Goal: Task Accomplishment & Management: Manage account settings

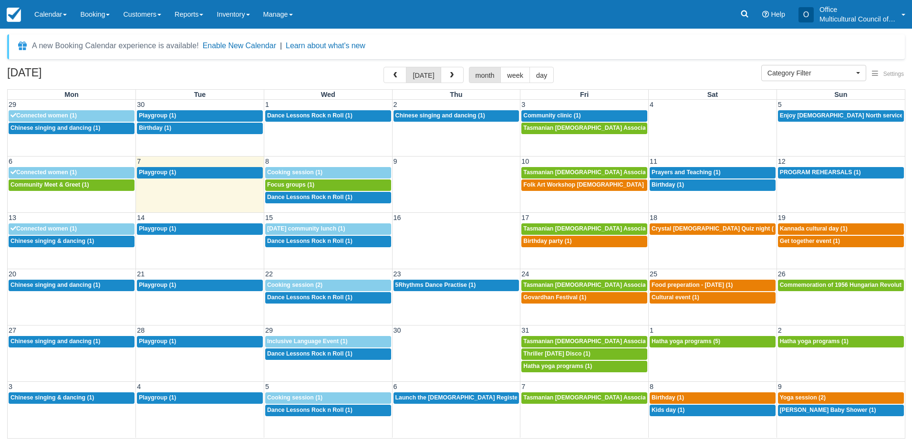
select select
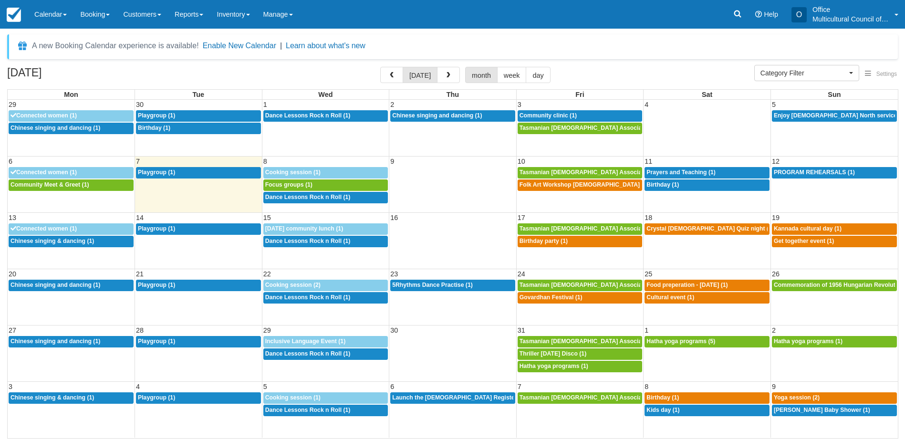
select select
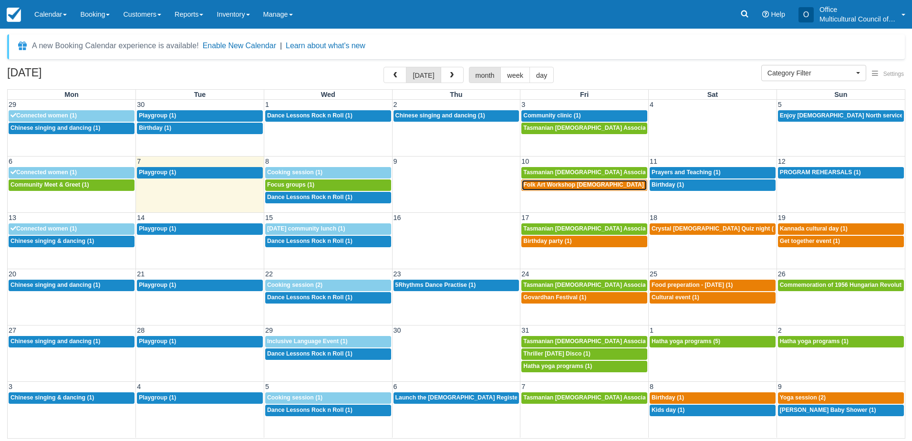
click at [565, 185] on span "Folk Art Workshop Punjabi Community (1)" at bounding box center [604, 184] width 163 height 7
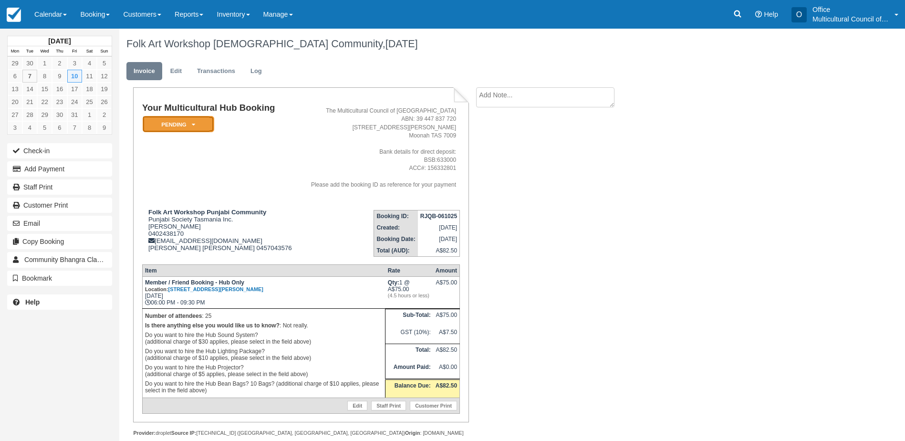
click at [198, 126] on em "Pending" at bounding box center [179, 124] width 72 height 17
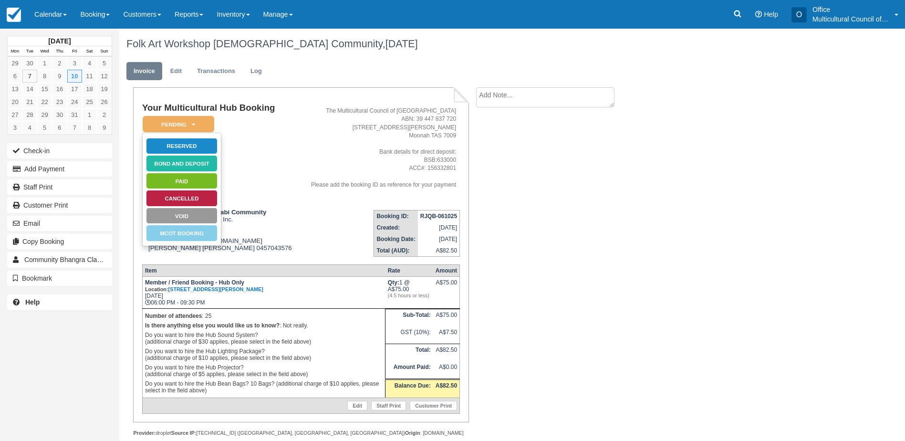
click at [278, 157] on td "Your Multicultural Hub Booking Pending   Reserved Bond and deposit Paid Cancell…" at bounding box center [220, 152] width 157 height 99
click at [203, 123] on em "Pending" at bounding box center [179, 124] width 72 height 17
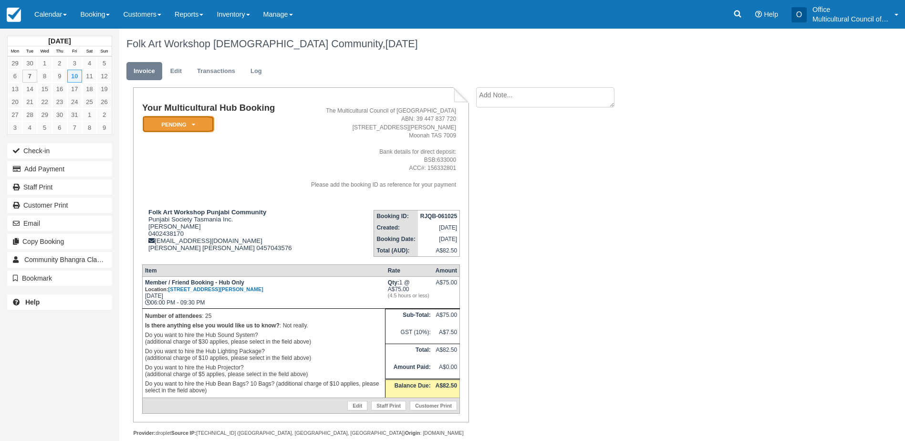
click at [196, 127] on em "Pending" at bounding box center [179, 124] width 72 height 17
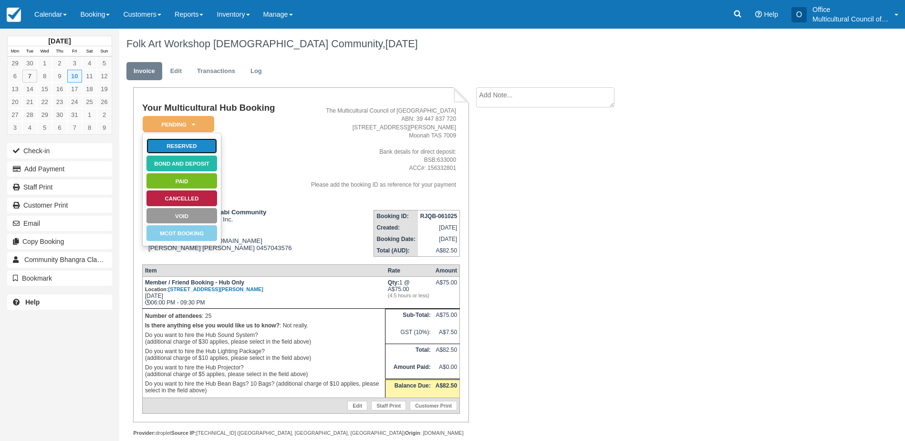
click at [209, 144] on link "Reserved" at bounding box center [182, 146] width 72 height 17
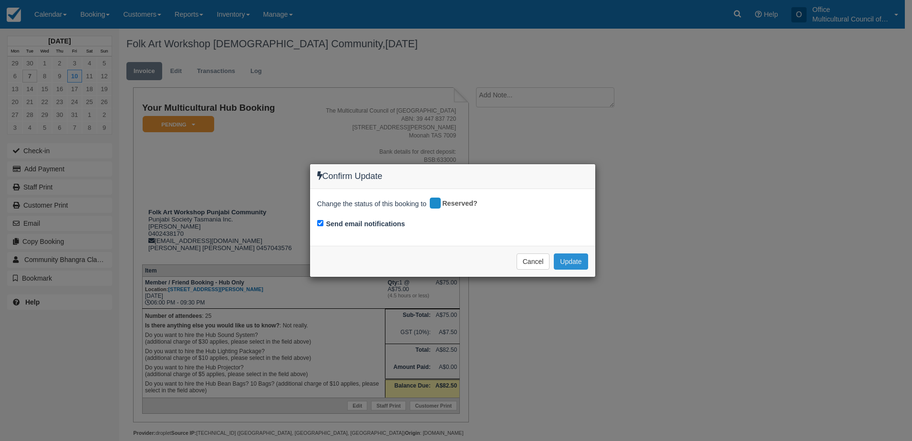
click at [570, 263] on button "Update" at bounding box center [571, 261] width 34 height 16
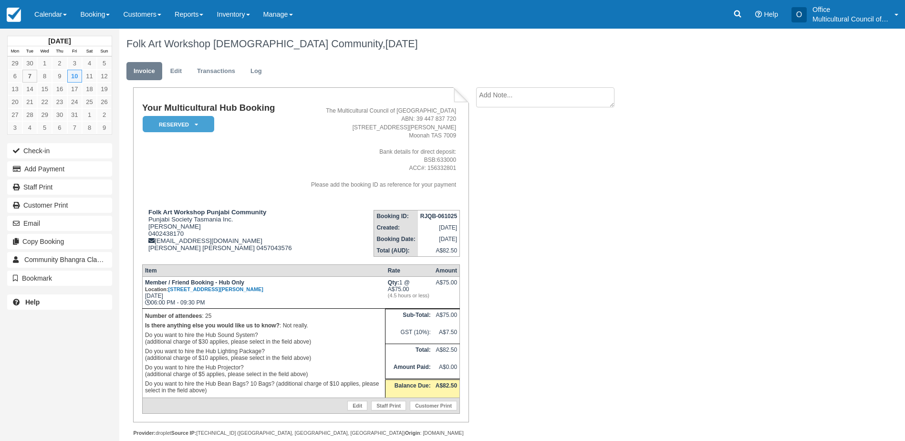
click at [526, 92] on textarea at bounding box center [545, 97] width 138 height 20
type textarea "9th Oct 11:30 to 12 for induction"
click at [498, 156] on button "Create" at bounding box center [497, 152] width 43 height 16
drag, startPoint x: 421, startPoint y: 217, endPoint x: 457, endPoint y: 218, distance: 35.8
click at [457, 218] on strong "RJQB-061025" at bounding box center [438, 216] width 37 height 7
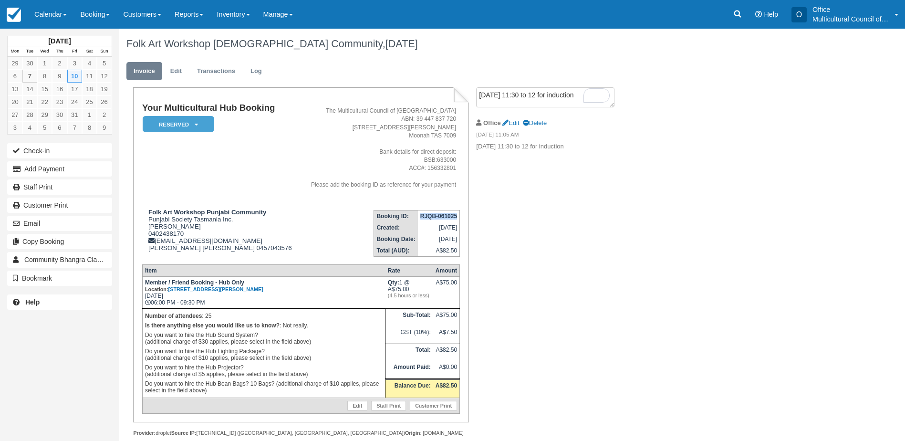
copy strong "RJQB-061025"
click at [46, 13] on link "Calendar" at bounding box center [51, 14] width 46 height 29
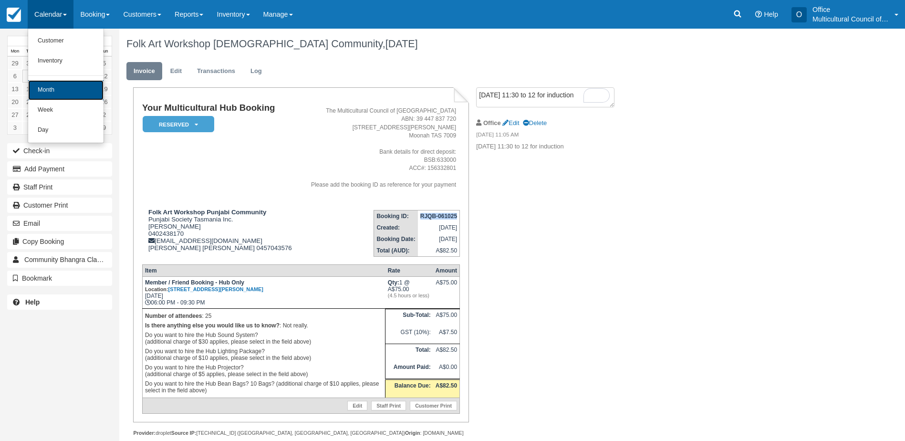
click at [63, 98] on link "Month" at bounding box center [65, 90] width 75 height 20
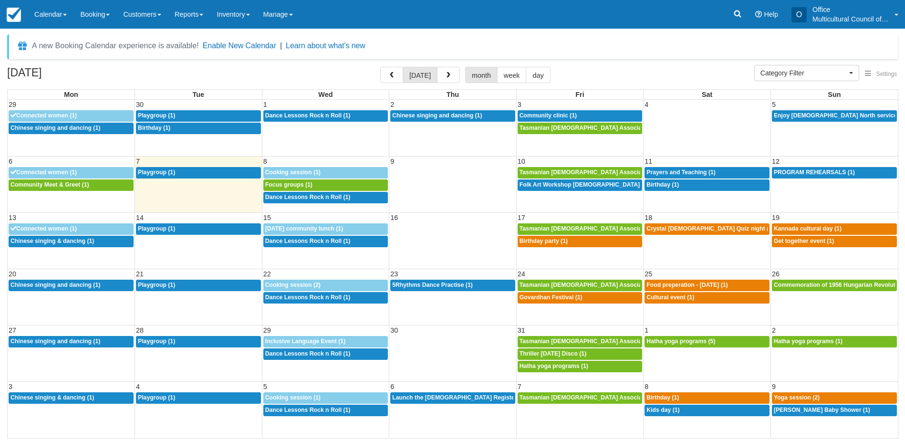
select select
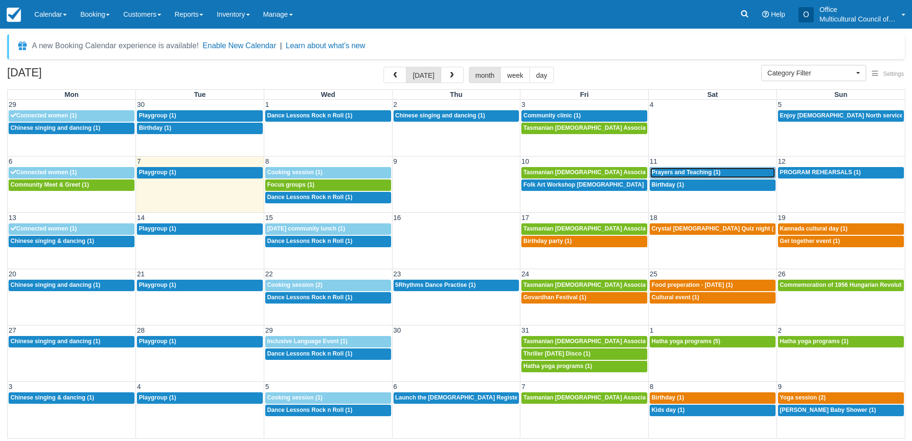
click at [671, 174] on span "Prayers and Teaching (1)" at bounding box center [686, 172] width 69 height 7
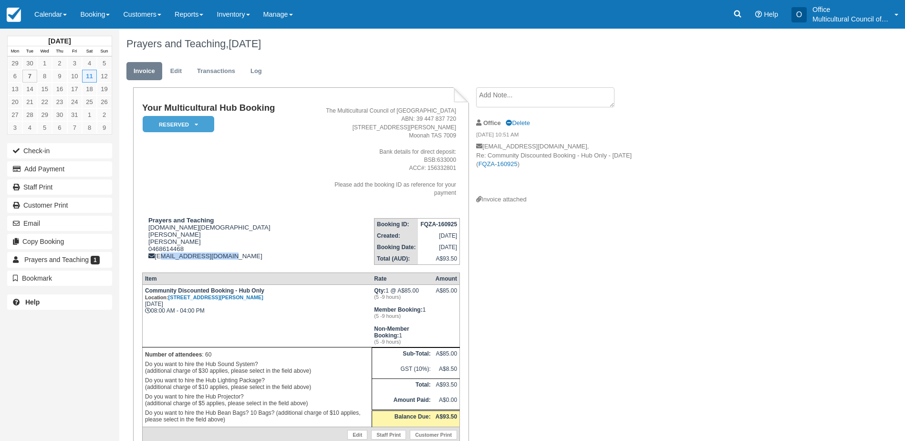
drag, startPoint x: 238, startPoint y: 241, endPoint x: 158, endPoint y: 248, distance: 80.0
click at [158, 248] on td "Prayers and Teaching [DOMAIN_NAME][DEMOGRAPHIC_DATA][PERSON_NAME] [PERSON_NAME]…" at bounding box center [228, 237] width 172 height 54
copy div "[EMAIL_ADDRESS][DOMAIN_NAME]"
click at [272, 238] on div "Prayers and Teaching [DOMAIN_NAME][DEMOGRAPHIC_DATA][PERSON_NAME] [PERSON_NAME]…" at bounding box center [228, 238] width 172 height 43
click at [521, 94] on textarea at bounding box center [545, 97] width 138 height 20
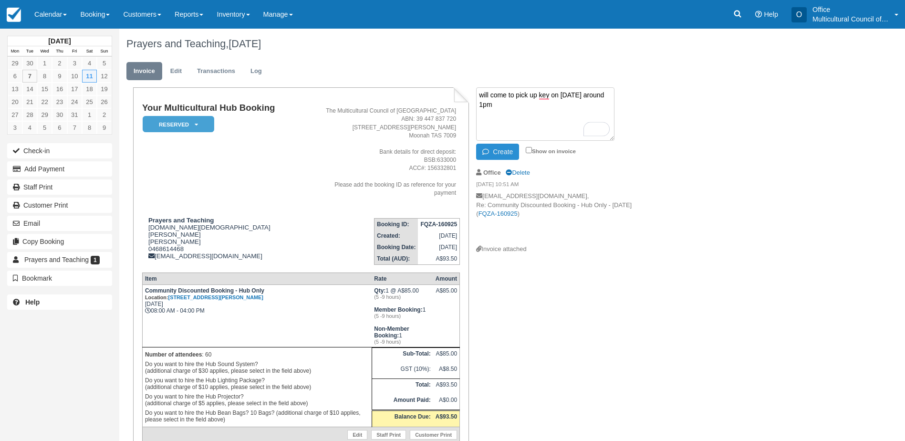
type textarea "will come to pick up key on 9th Oct around 1pm"
click at [511, 149] on button "Create" at bounding box center [497, 152] width 43 height 16
drag, startPoint x: 418, startPoint y: 213, endPoint x: 460, endPoint y: 214, distance: 41.5
click at [460, 218] on table "Booking ID: FQZA-160925 Created: September 16, 2025 Booking Date: October 11, 2…" at bounding box center [417, 241] width 86 height 47
copy strong "FQZA-160925"
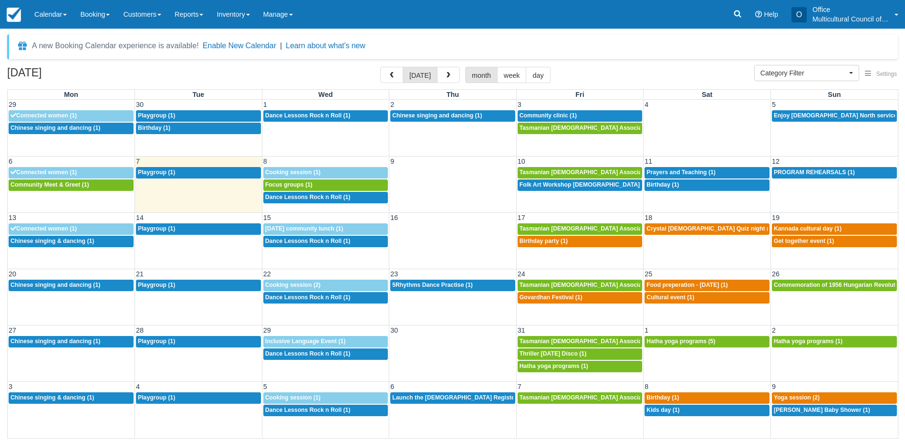
select select
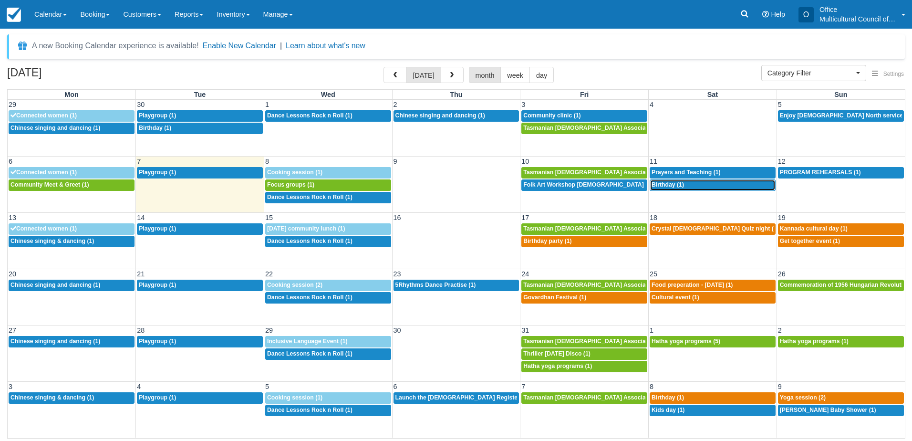
click at [660, 186] on span "Birthday (1)" at bounding box center [668, 184] width 32 height 7
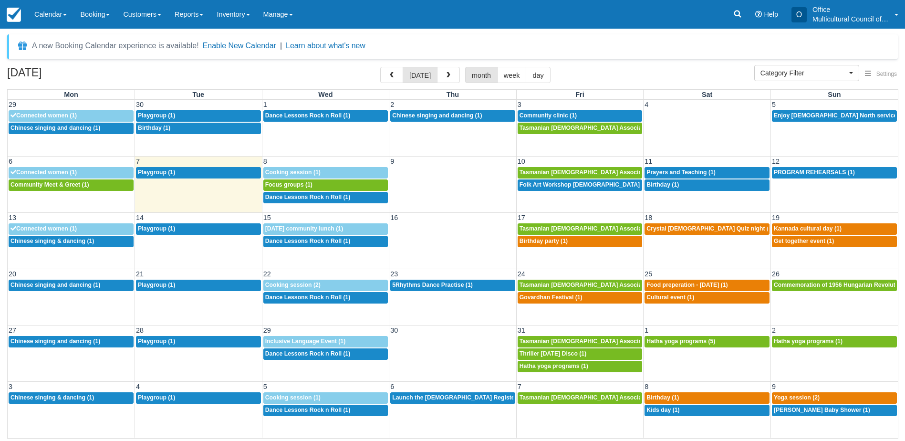
select select
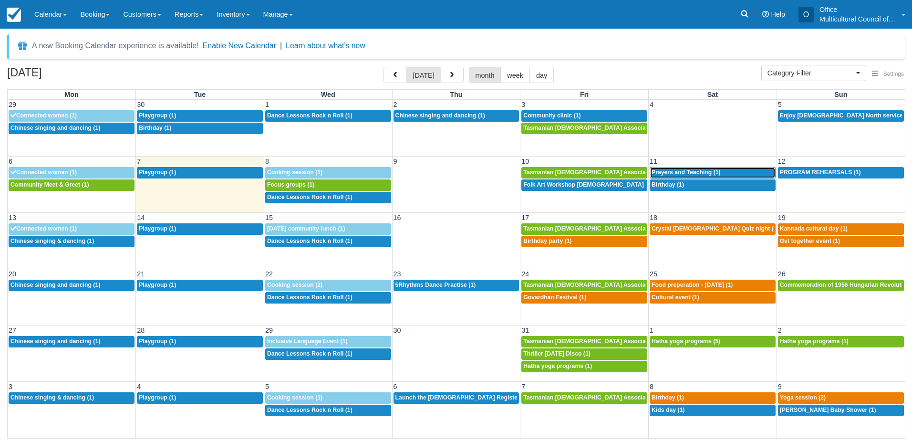
click at [669, 174] on span "Prayers and Teaching (1)" at bounding box center [686, 172] width 69 height 7
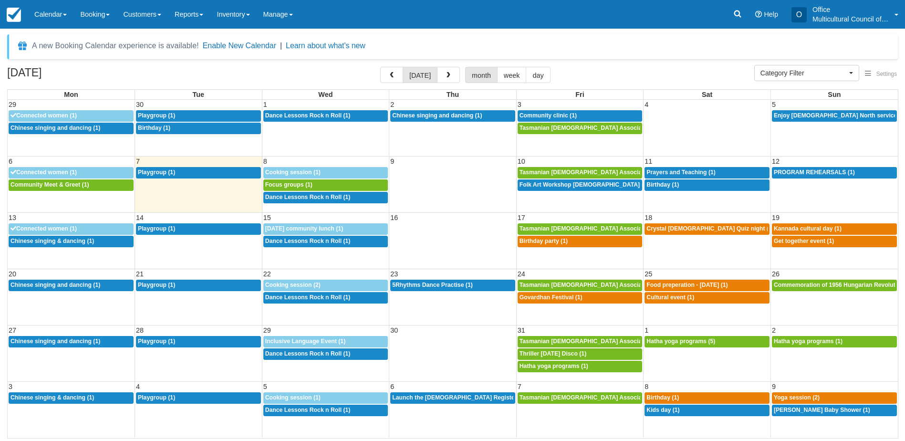
select select
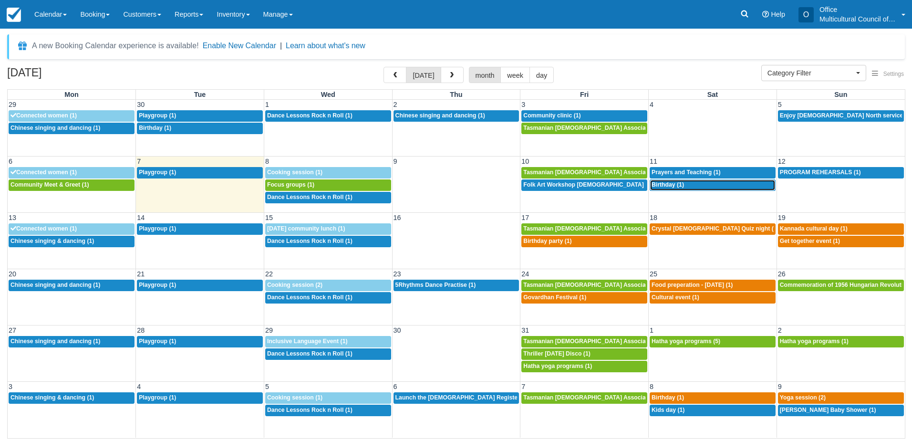
click at [679, 188] on span "Birthday (1)" at bounding box center [668, 184] width 32 height 7
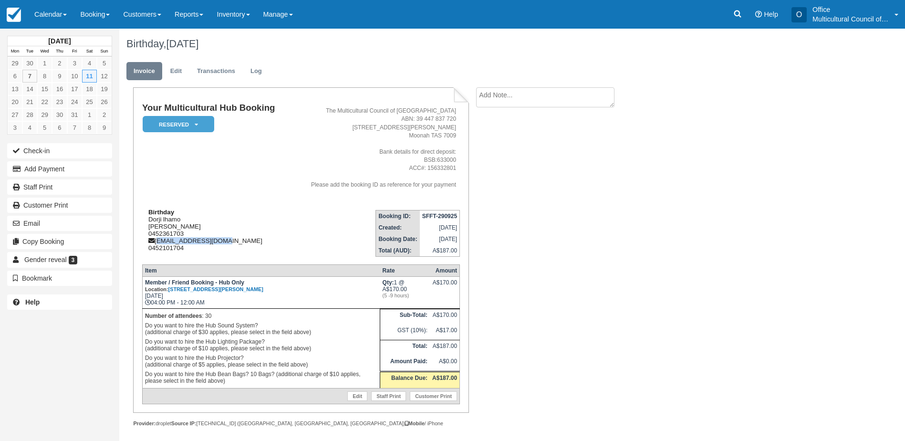
drag, startPoint x: 230, startPoint y: 239, endPoint x: 156, endPoint y: 241, distance: 74.0
click at [156, 241] on div "Birthday Dorji lhamo Dorji Lhamo 0452361703 dlhamo173@gmail.com 0452101704" at bounding box center [216, 230] width 148 height 43
copy div "dlhamo173@gmail.com"
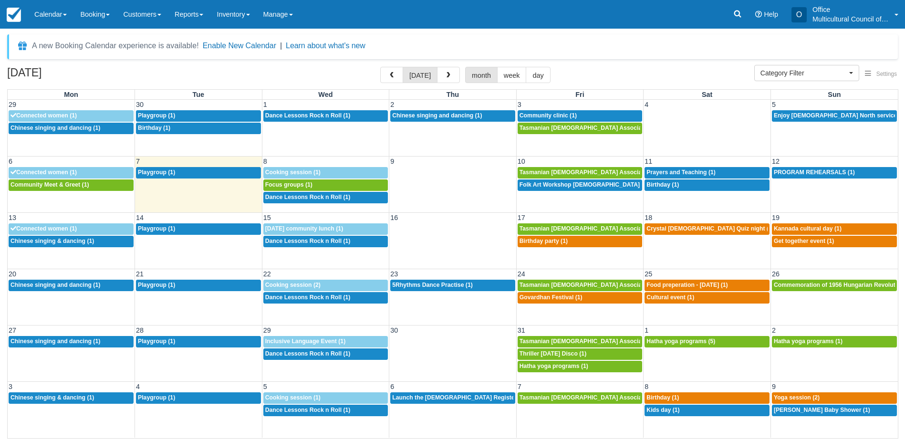
select select
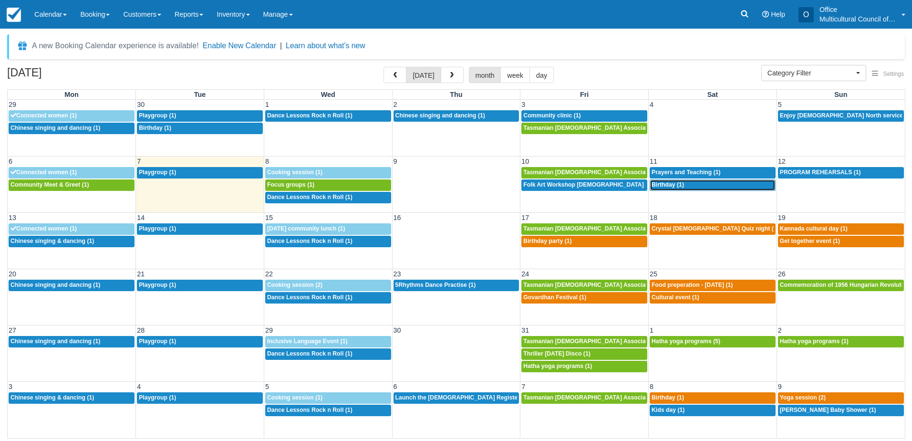
click at [690, 182] on div "4p Birthday (1)" at bounding box center [713, 185] width 122 height 8
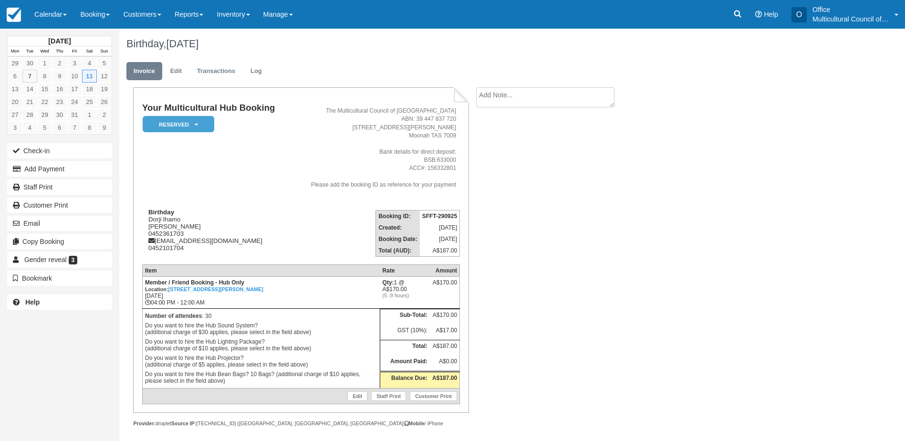
click at [518, 100] on textarea at bounding box center [545, 97] width 138 height 20
type textarea "did not pick up phone call, leave voice message"
click at [491, 165] on div "Your Multicultural Hub Booking Reserved   Pending Bond and deposit Paid Cancell…" at bounding box center [381, 267] width 525 height 360
click at [494, 153] on button "Create" at bounding box center [497, 152] width 43 height 16
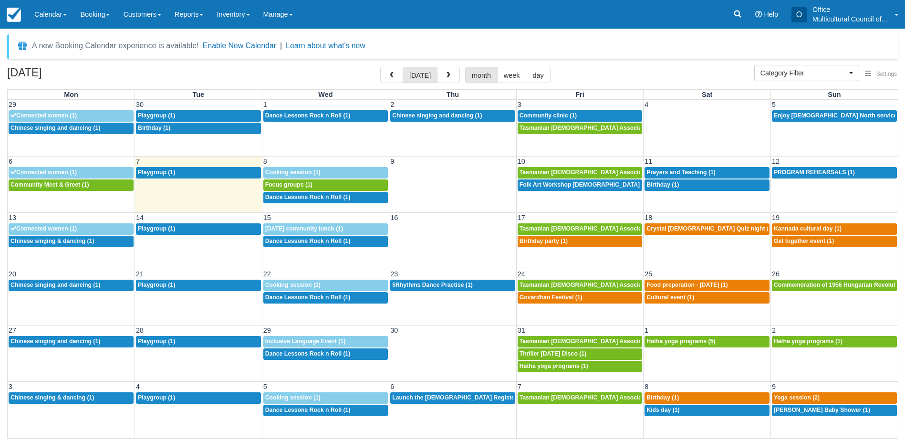
select select
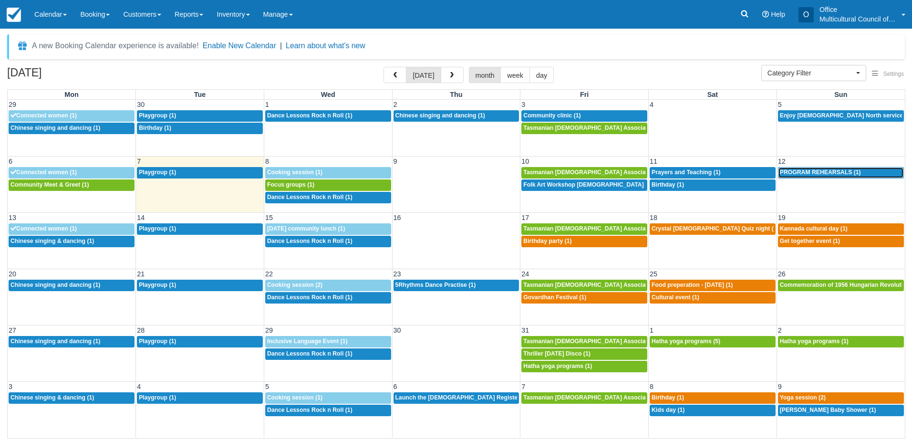
drag, startPoint x: 816, startPoint y: 172, endPoint x: 814, endPoint y: 187, distance: 15.4
click at [816, 172] on span "PROGRAM REHEARSALS (1)" at bounding box center [820, 172] width 81 height 7
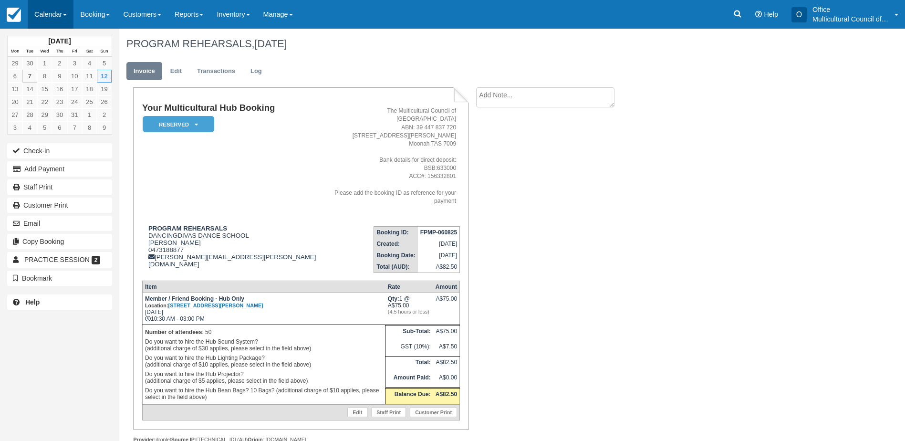
click at [54, 22] on link "Calendar" at bounding box center [51, 14] width 46 height 29
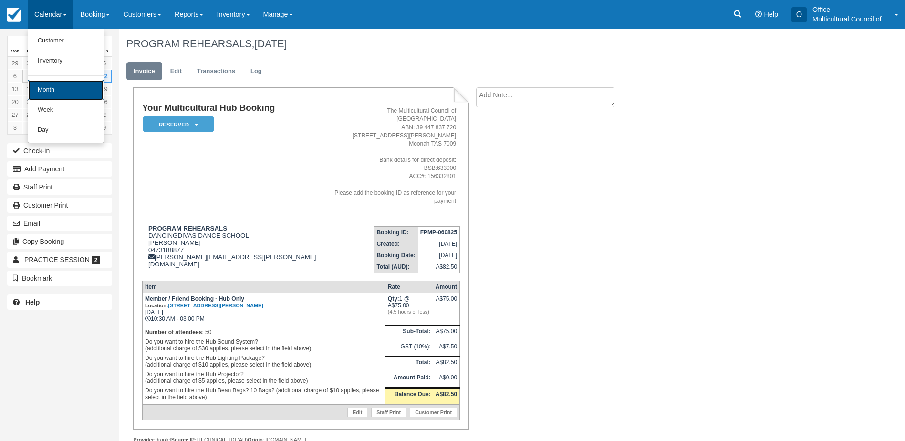
click at [65, 85] on link "Month" at bounding box center [65, 90] width 75 height 20
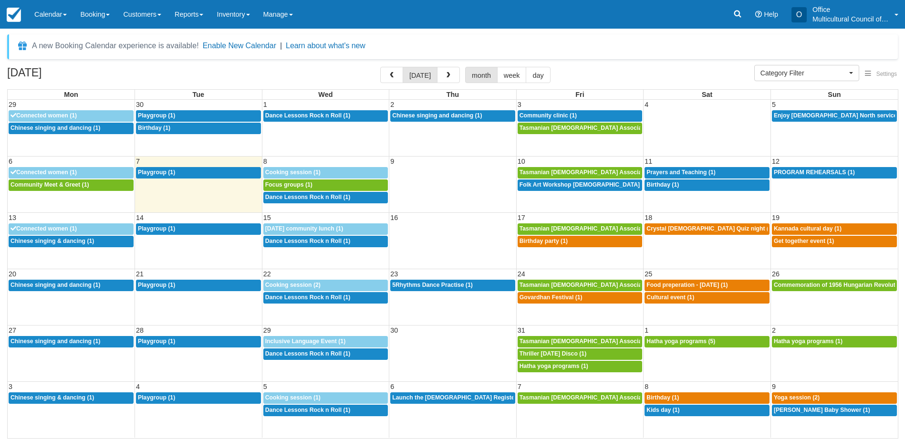
select select
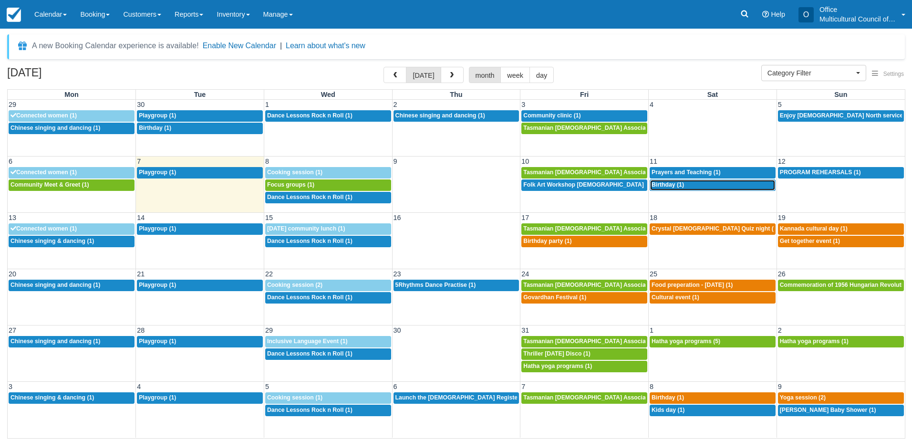
click at [673, 183] on span "Birthday (1)" at bounding box center [668, 184] width 32 height 7
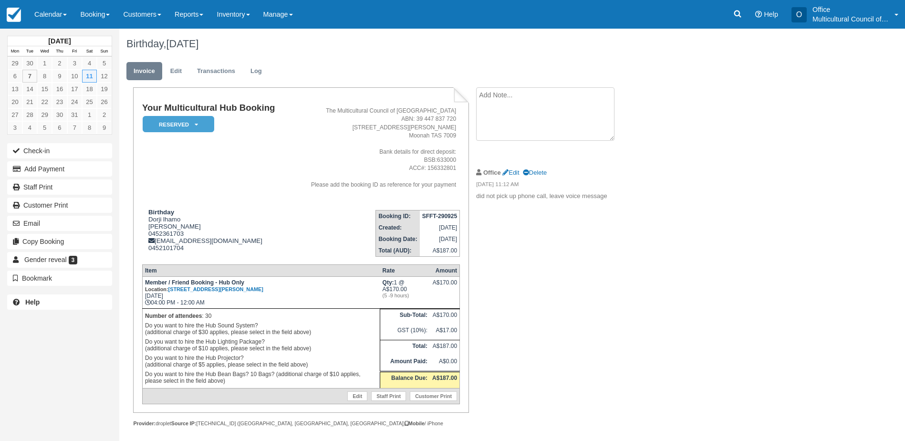
click at [501, 96] on textarea at bounding box center [545, 113] width 138 height 53
type textarea "pick up key on 9th Oct 1 pm"
click at [514, 148] on button "Create" at bounding box center [497, 152] width 43 height 16
click at [39, 18] on link "Calendar" at bounding box center [51, 14] width 46 height 29
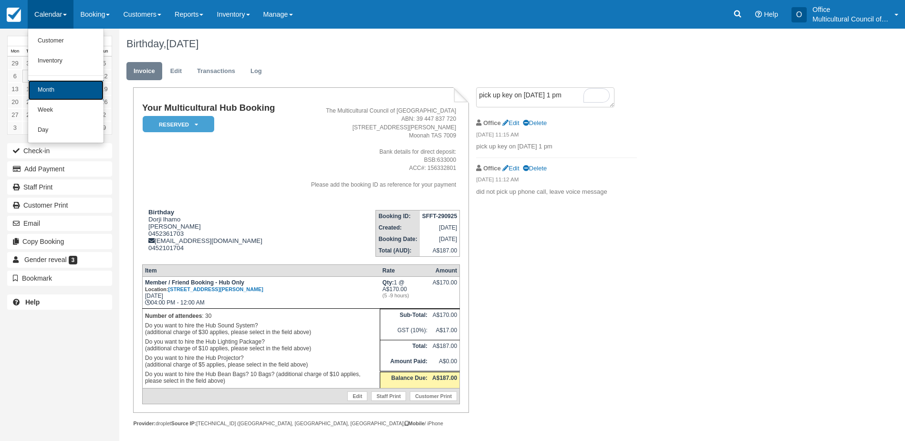
click at [60, 84] on link "Month" at bounding box center [65, 90] width 75 height 20
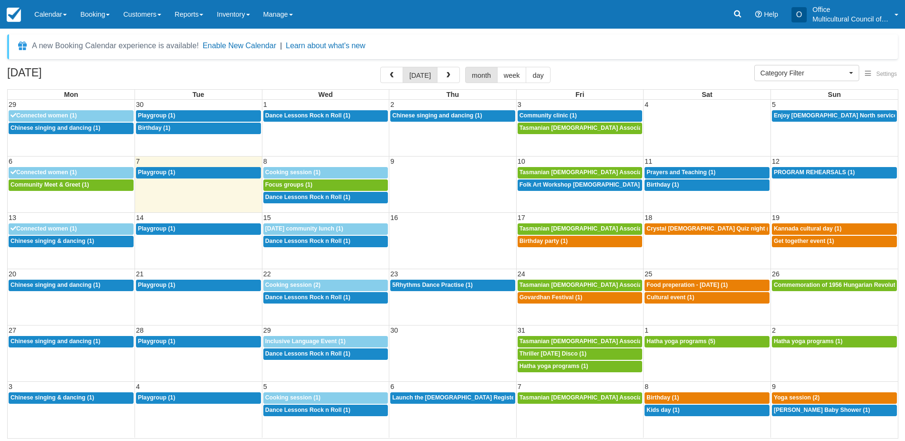
select select
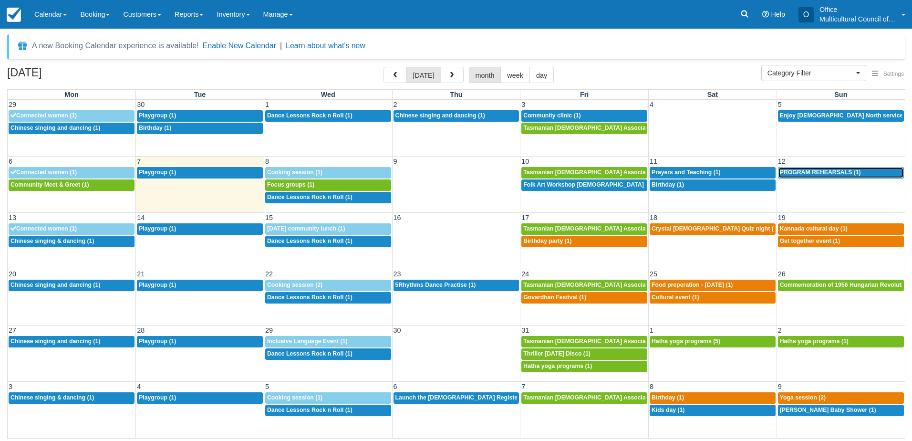
click at [862, 172] on div "10:30a PROGRAM REHEARSALS (1)" at bounding box center [841, 173] width 122 height 8
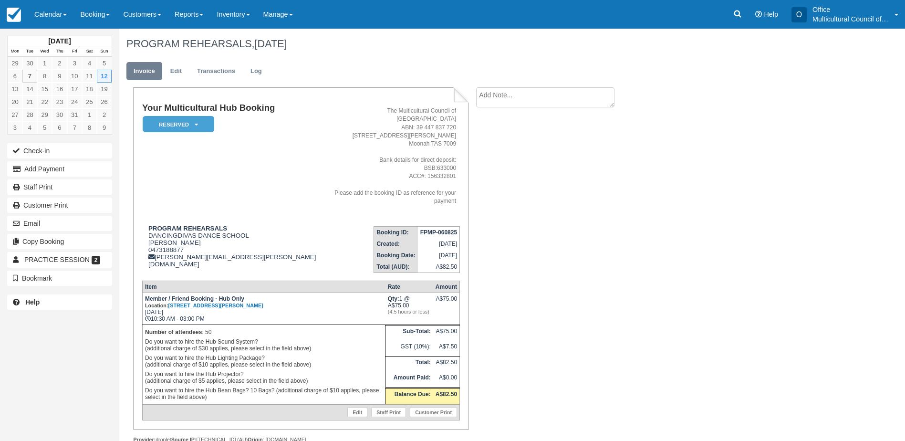
click at [518, 98] on textarea at bounding box center [545, 97] width 138 height 20
type textarea "induction on [DATE] 9:30am"
click at [489, 155] on icon "button" at bounding box center [487, 151] width 10 height 7
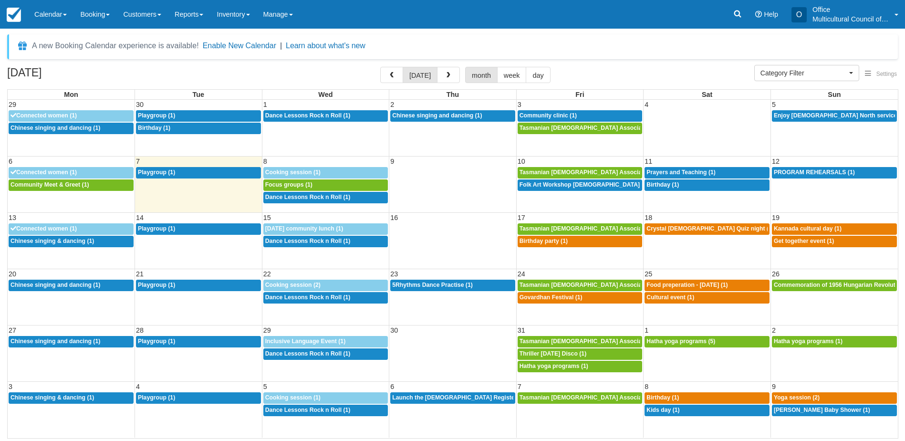
select select
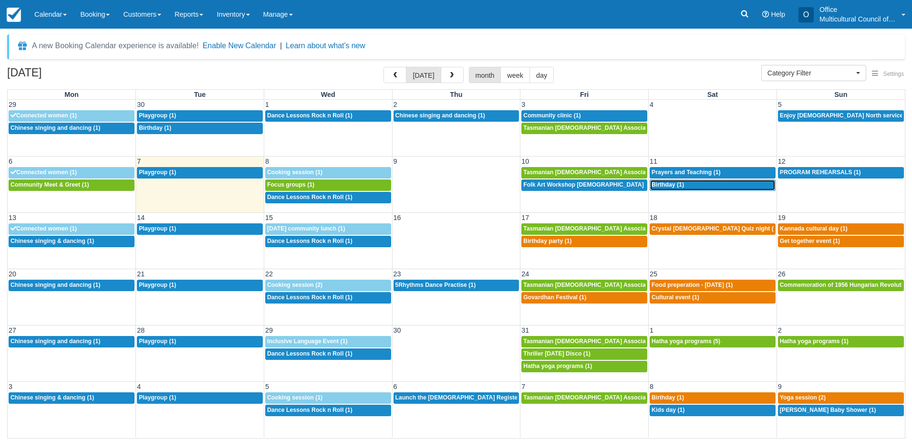
click at [668, 189] on link "4p Birthday (1)" at bounding box center [713, 184] width 126 height 11
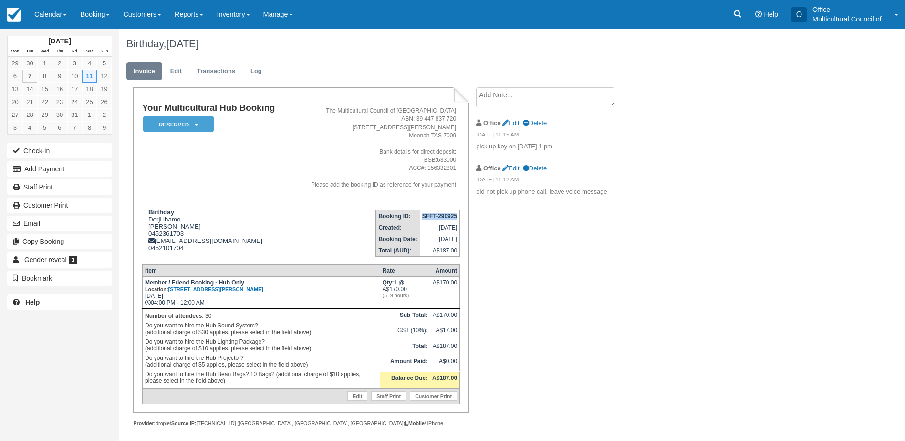
drag, startPoint x: 422, startPoint y: 216, endPoint x: 456, endPoint y: 218, distance: 34.4
click at [456, 218] on strong "SFFT-290925" at bounding box center [439, 216] width 35 height 7
copy strong "SFFT-290925"
drag, startPoint x: 56, startPoint y: 13, endPoint x: 60, endPoint y: 46, distance: 33.1
click at [56, 13] on link "Calendar" at bounding box center [51, 14] width 46 height 29
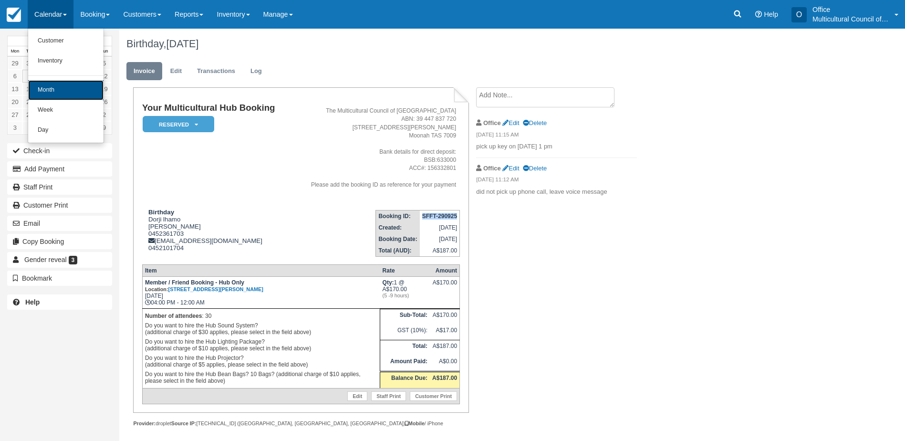
click at [63, 85] on link "Month" at bounding box center [65, 90] width 75 height 20
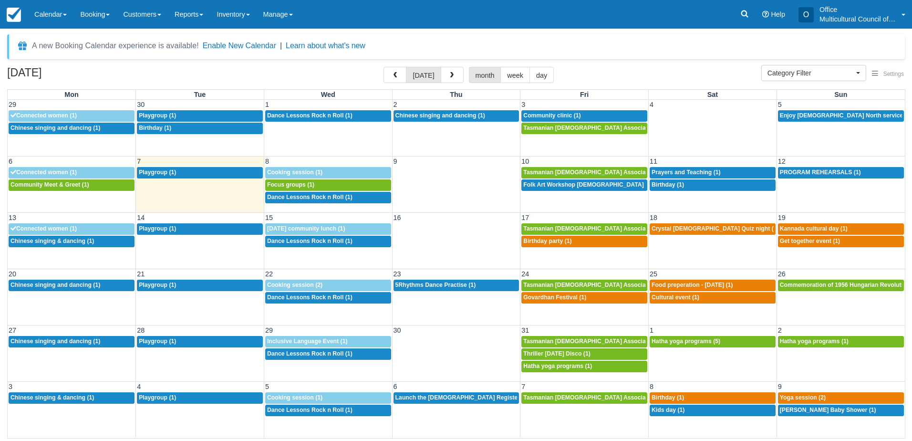
select select
click at [807, 175] on span "PROGRAM REHEARSALS (1)" at bounding box center [820, 172] width 81 height 7
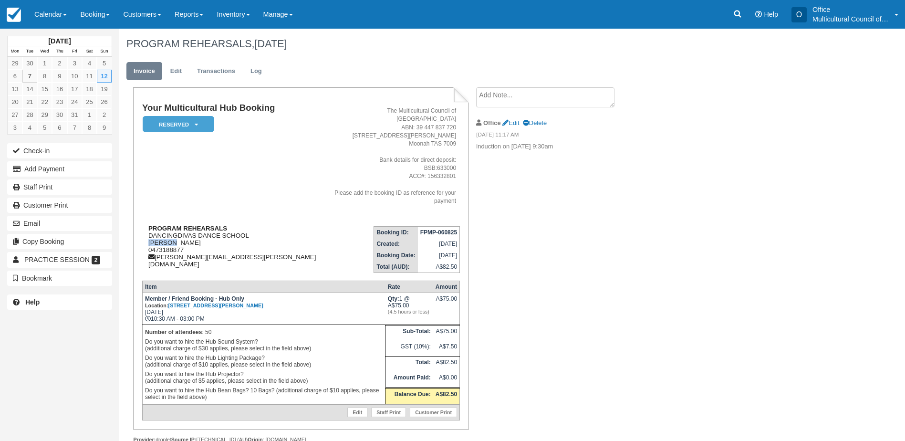
drag, startPoint x: 147, startPoint y: 229, endPoint x: 173, endPoint y: 227, distance: 25.3
click at [173, 227] on div "PROGRAM REHEARSALS DANCINGDIVAS DANCE SCHOOL [PERSON_NAME] 0473188877 [PERSON_N…" at bounding box center [235, 246] width 186 height 43
copy div "[PERSON_NAME]"
drag, startPoint x: 188, startPoint y: 235, endPoint x: 149, endPoint y: 231, distance: 39.8
click at [149, 231] on div "PROGRAM REHEARSALS DANCINGDIVAS DANCE SCHOOL bhuvana veeramani 0473188877 bhuva…" at bounding box center [235, 246] width 186 height 43
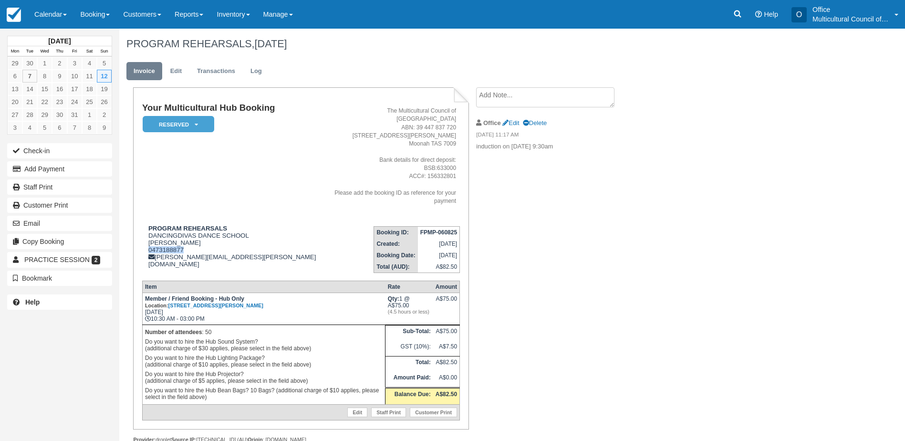
copy div "0473188877"
drag, startPoint x: 51, startPoint y: 18, endPoint x: 64, endPoint y: 47, distance: 31.8
click at [51, 18] on link "Calendar" at bounding box center [51, 14] width 46 height 29
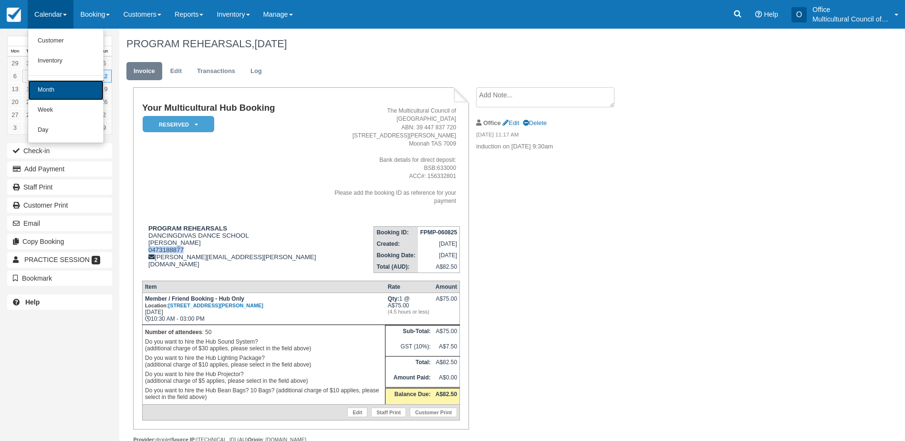
click at [73, 84] on link "Month" at bounding box center [65, 90] width 75 height 20
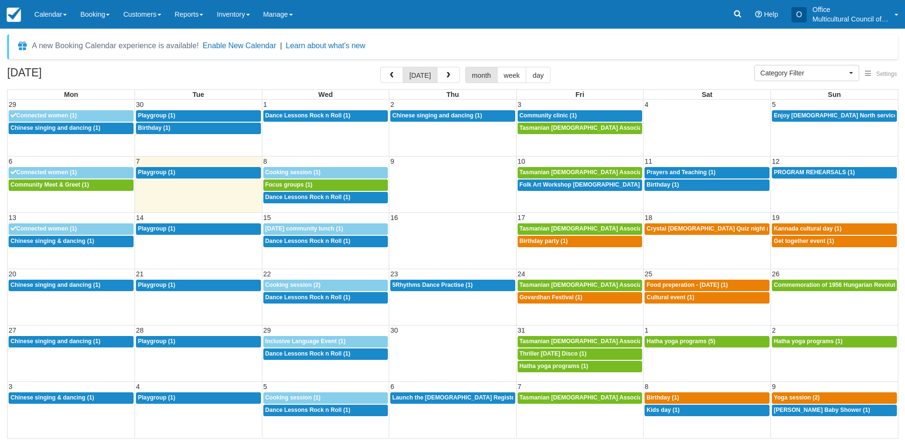
select select
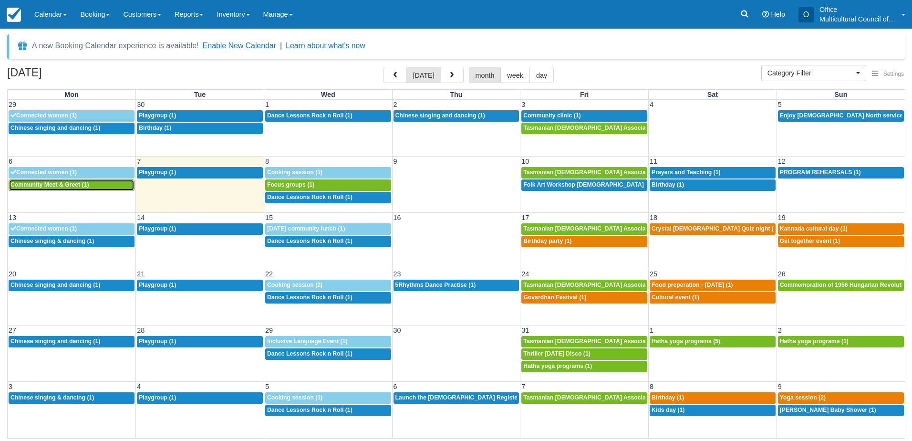
click at [85, 185] on span "Community Meet & Greet (1)" at bounding box center [49, 184] width 79 height 7
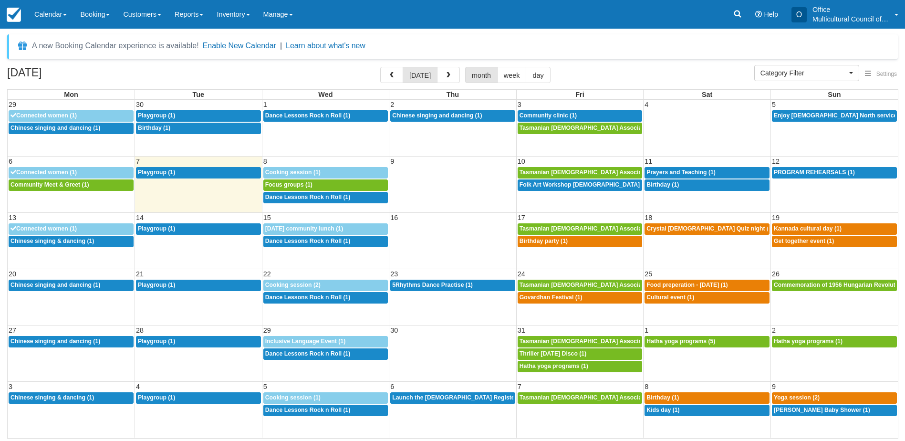
select select
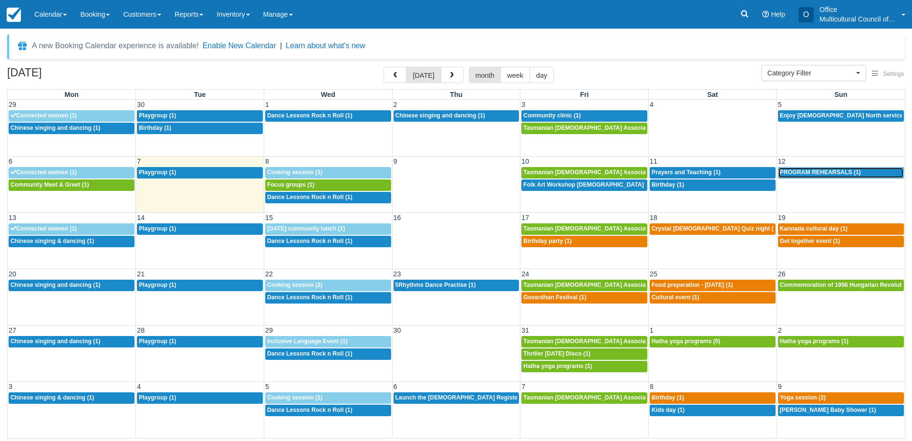
click at [803, 170] on span "PROGRAM REHEARSALS (1)" at bounding box center [820, 172] width 81 height 7
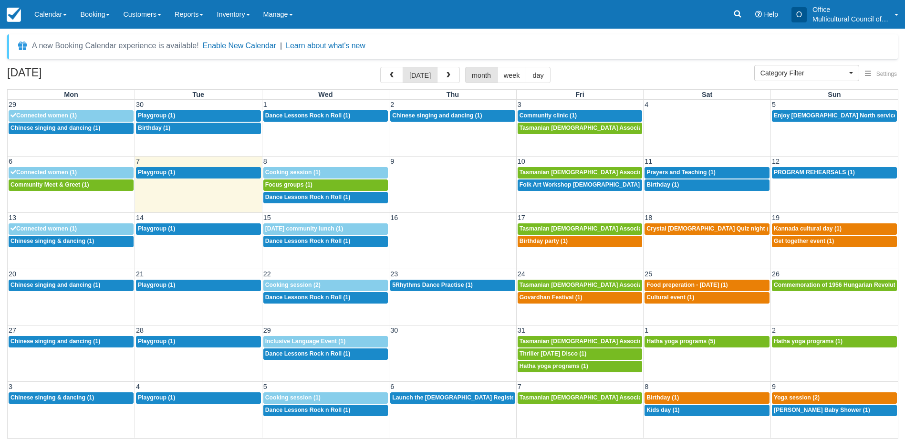
select select
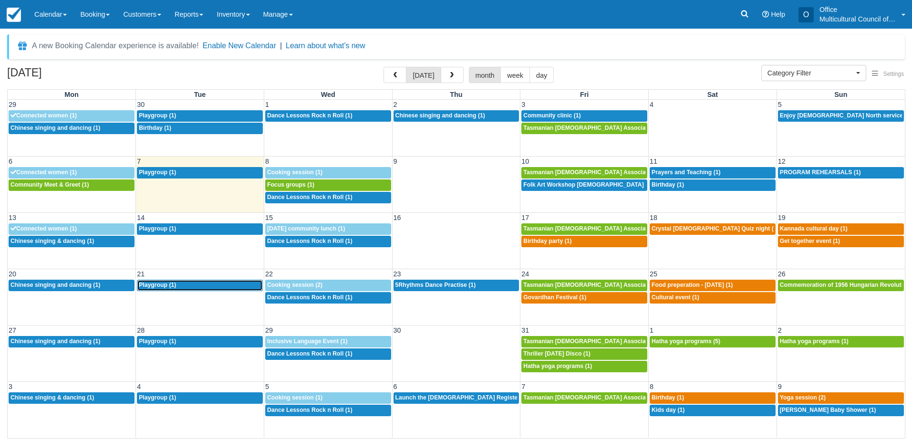
click at [207, 285] on div "9:30a Playgroup (1)" at bounding box center [200, 286] width 122 height 8
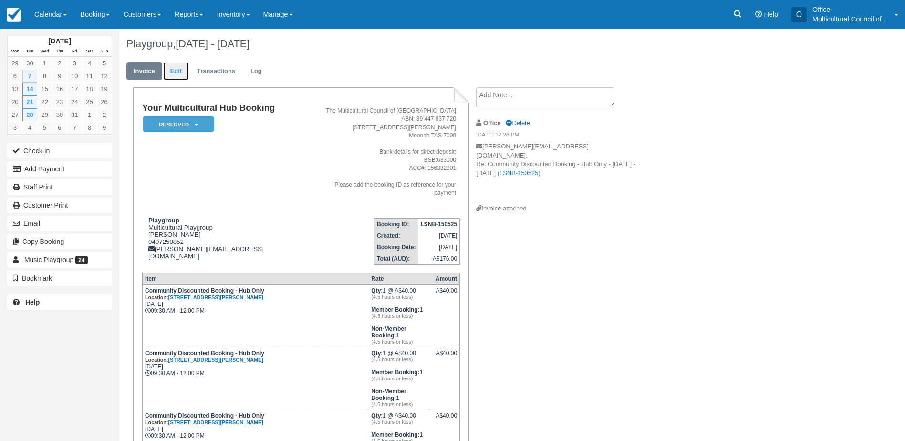
click at [177, 66] on link "Edit" at bounding box center [176, 71] width 26 height 19
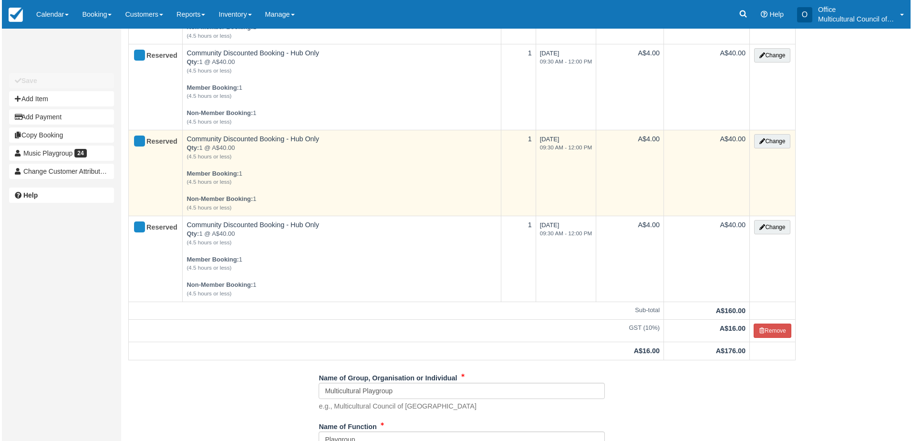
scroll to position [143, 0]
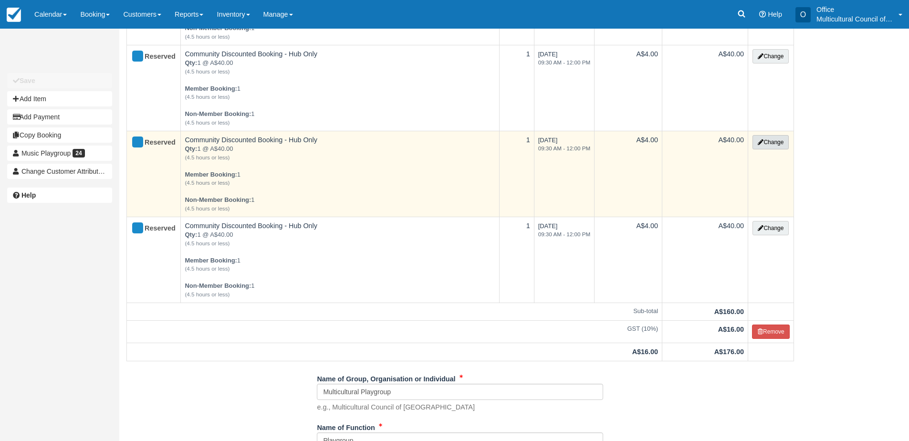
click at [773, 145] on button "Change" at bounding box center [771, 142] width 36 height 14
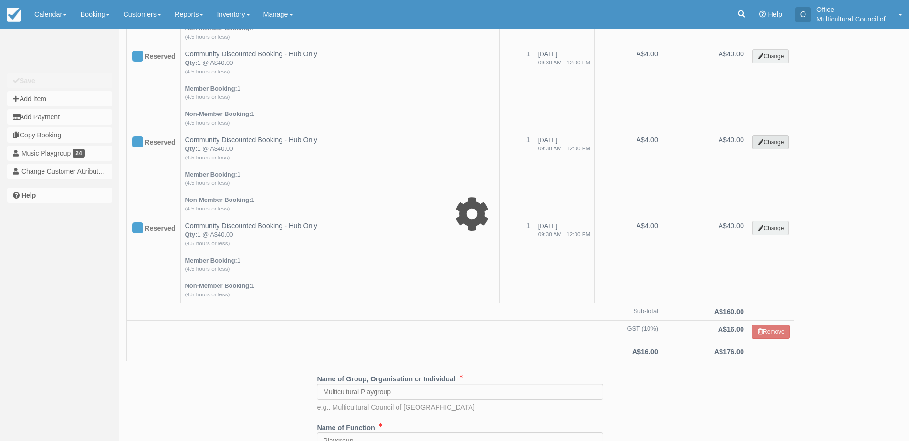
select select "2"
type input "40.00"
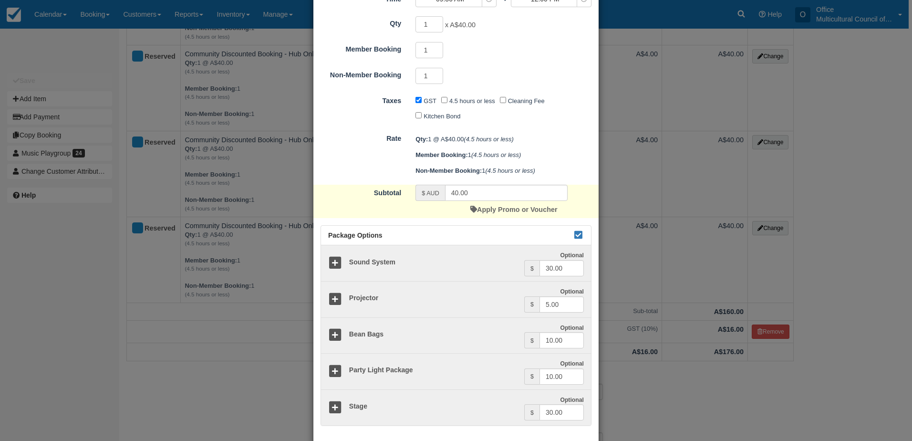
scroll to position [190, 0]
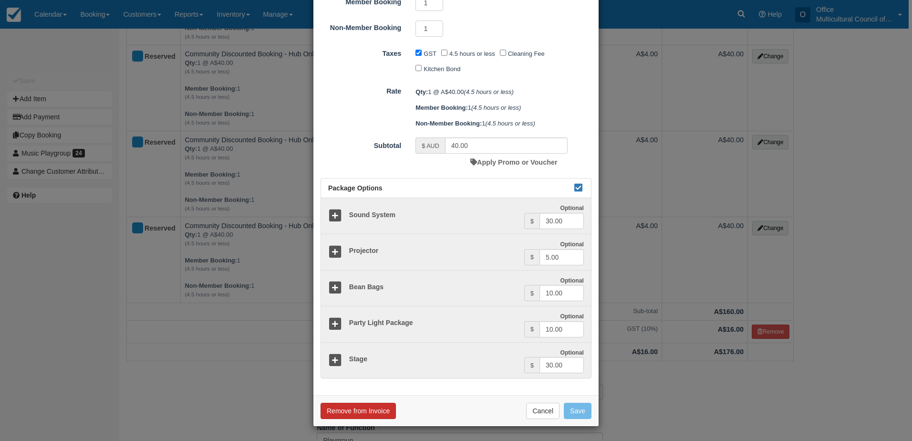
click at [364, 408] on button "Remove from Invoice" at bounding box center [358, 411] width 75 height 16
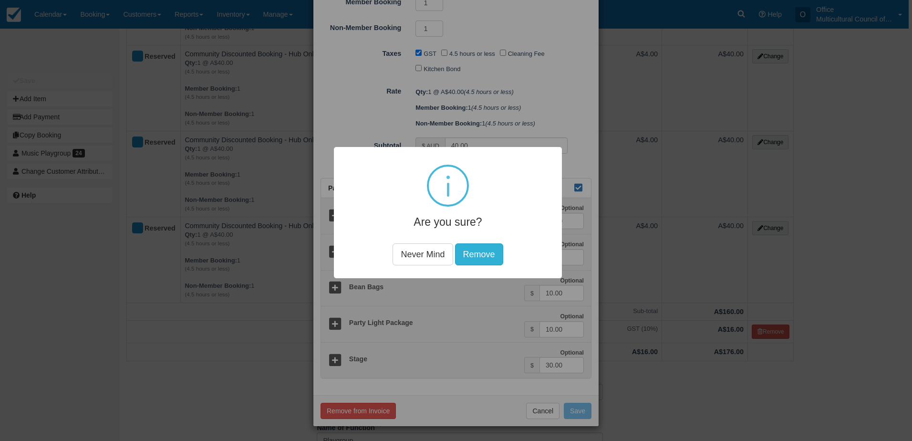
click at [476, 250] on button "Remove" at bounding box center [479, 254] width 48 height 22
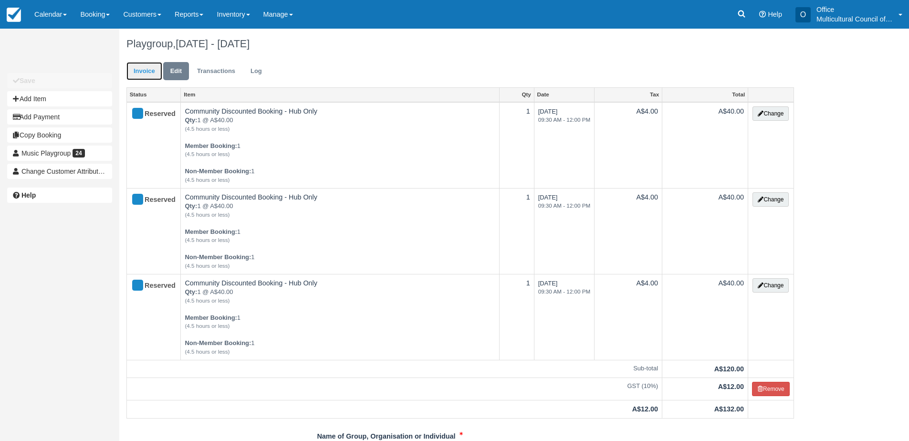
click at [136, 71] on link "Invoice" at bounding box center [144, 71] width 36 height 19
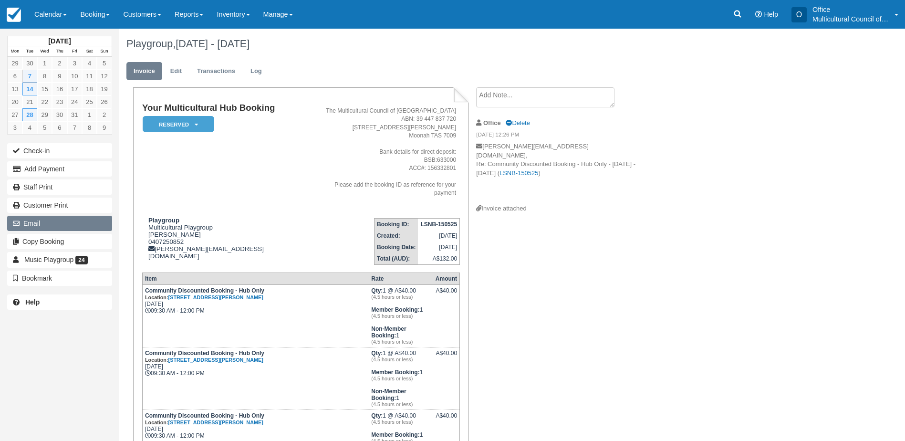
click at [83, 228] on button "Email" at bounding box center [59, 223] width 105 height 15
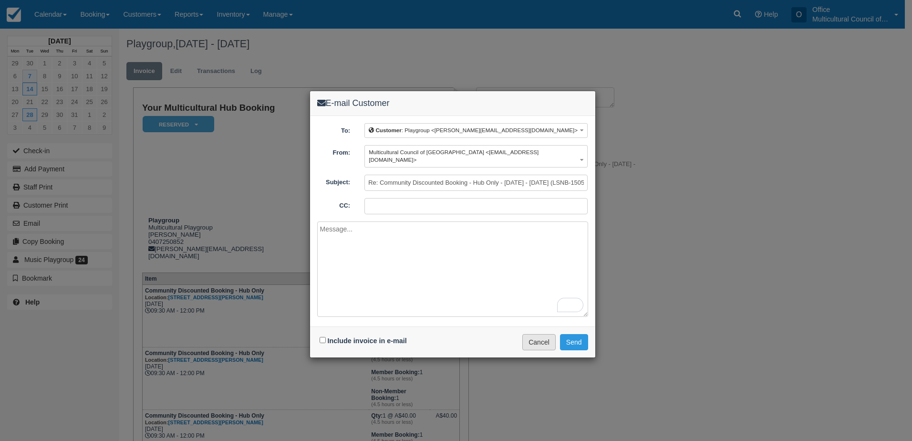
click at [540, 334] on button "Cancel" at bounding box center [539, 342] width 33 height 16
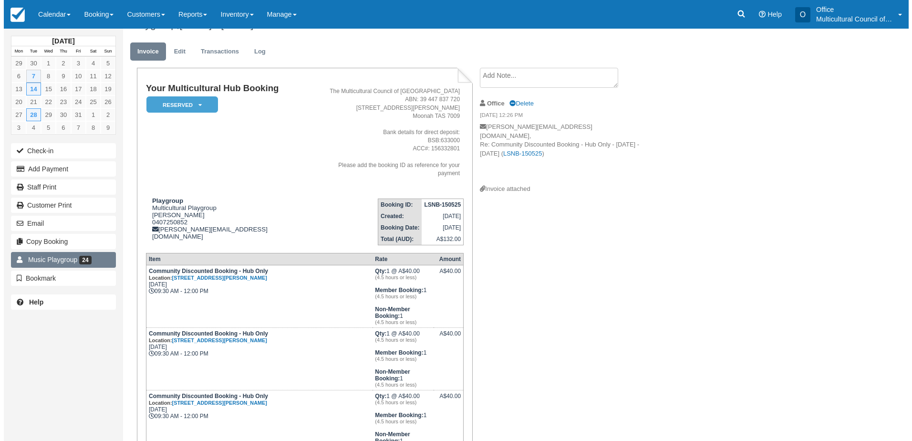
scroll to position [19, 0]
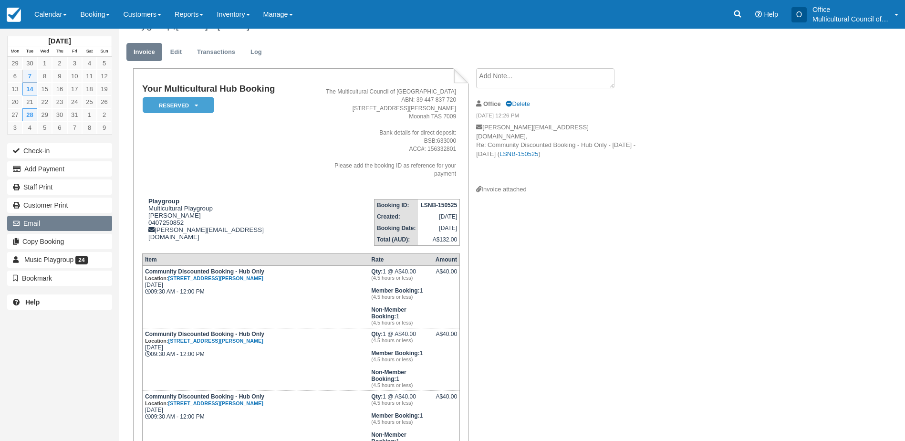
click at [36, 225] on button "Email" at bounding box center [59, 223] width 105 height 15
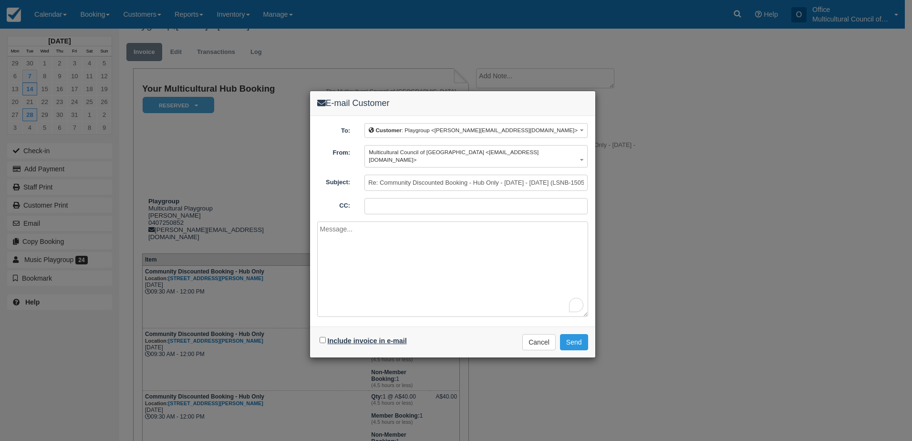
click at [355, 337] on label "Include invoice in e-mail" at bounding box center [367, 341] width 79 height 8
click at [326, 337] on input "Include invoice in e-mail" at bounding box center [323, 340] width 6 height 6
checkbox input "true"
click at [372, 240] on textarea "To enrich screen reader interactions, please activate Accessibility in Grammarl…" at bounding box center [452, 268] width 271 height 95
click at [319, 237] on textarea "Hi Catherine Just removed the 21th booking from the list. Thanks" at bounding box center [452, 268] width 271 height 95
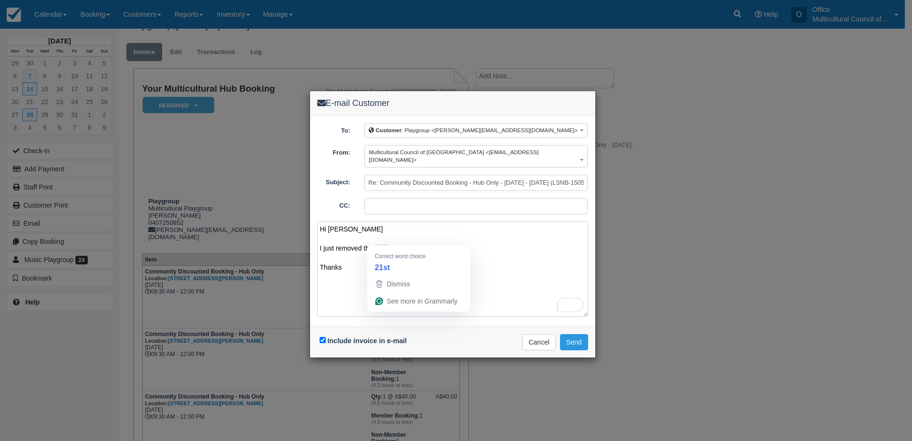
click at [384, 240] on textarea "Hi Catherine I just removed the 21th booking from the list. Thanks" at bounding box center [452, 268] width 271 height 95
click at [470, 242] on textarea "Hi Catherine I just removed the 21st booking from the list. Thanks" at bounding box center [452, 268] width 271 height 95
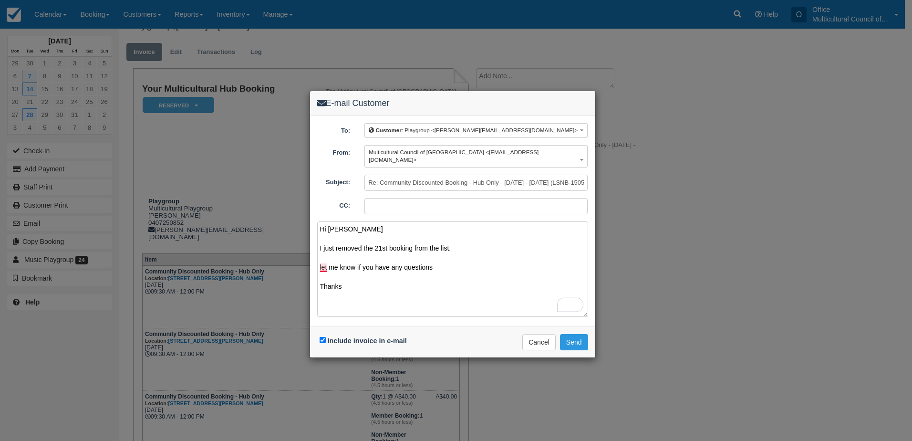
click at [324, 261] on textarea "Hi Catherine I just removed the 21st booking from the list. let me know if you …" at bounding box center [452, 268] width 271 height 95
type textarea "Hi Catherine I just removed the 21st booking from the list. Let me know if you …"
click at [573, 334] on button "Send" at bounding box center [574, 342] width 28 height 16
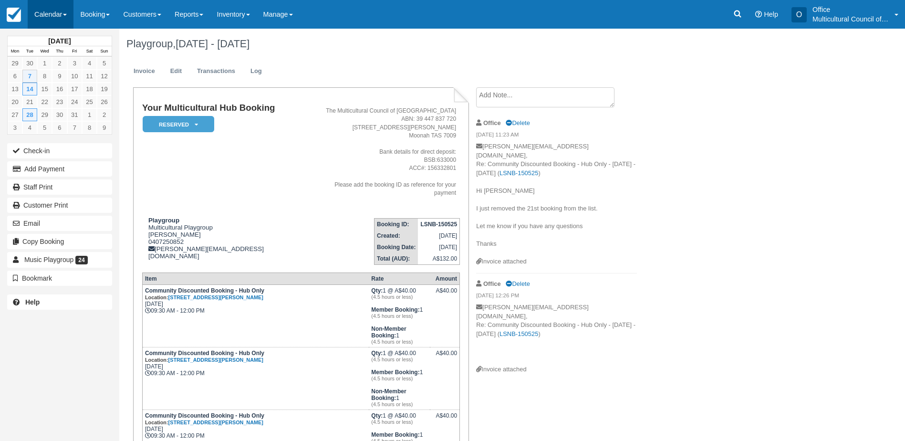
click at [35, 2] on link "Calendar" at bounding box center [51, 14] width 46 height 29
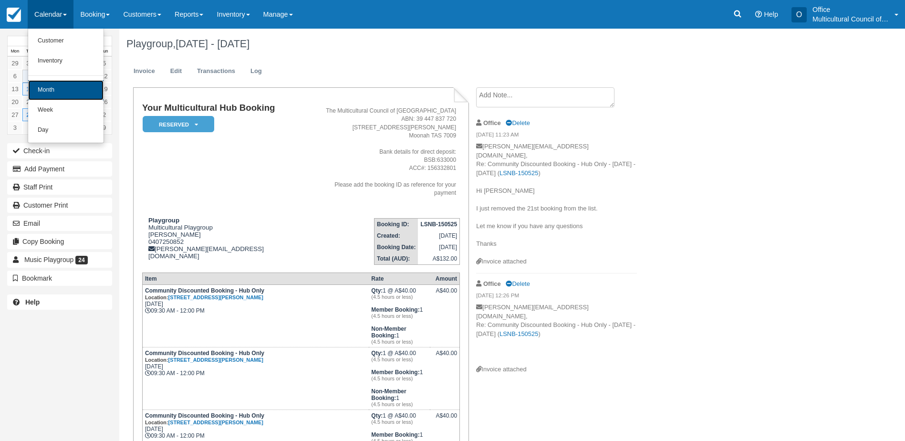
click at [92, 90] on link "Month" at bounding box center [65, 90] width 75 height 20
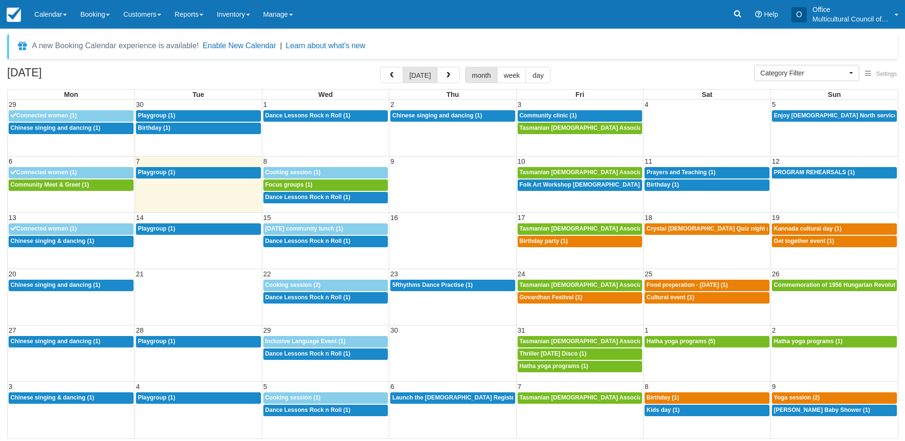
select select
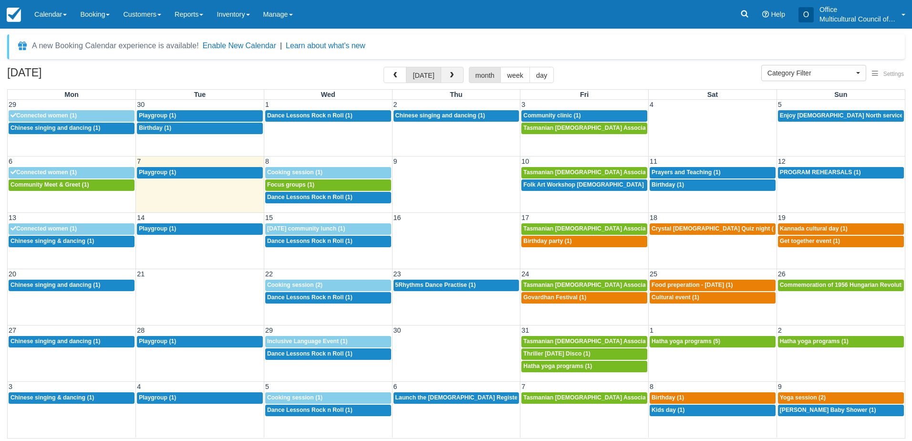
click at [455, 71] on button "button" at bounding box center [452, 75] width 23 height 16
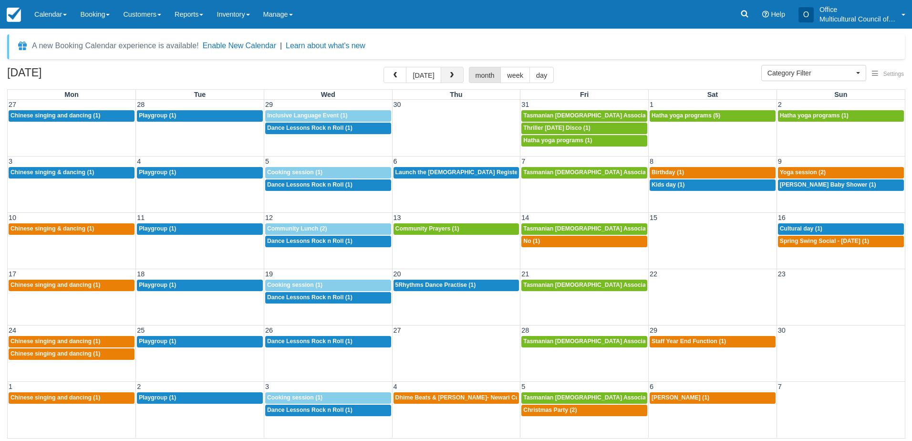
click at [455, 71] on button "button" at bounding box center [452, 75] width 23 height 16
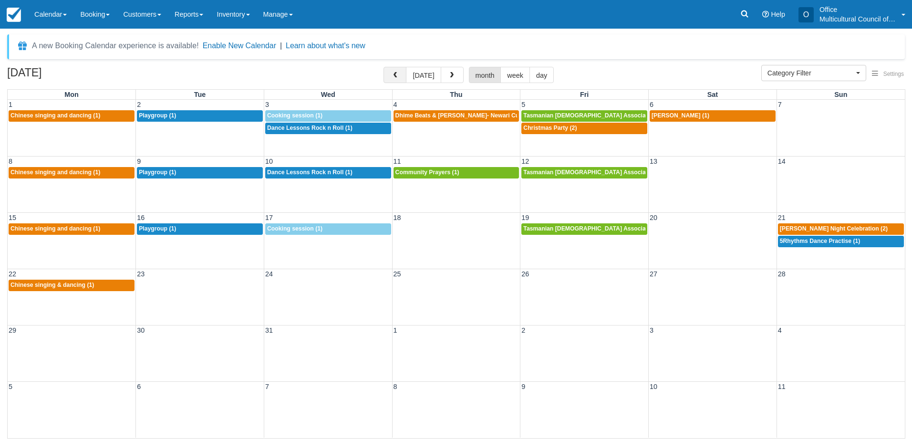
click at [403, 72] on button "button" at bounding box center [395, 75] width 23 height 16
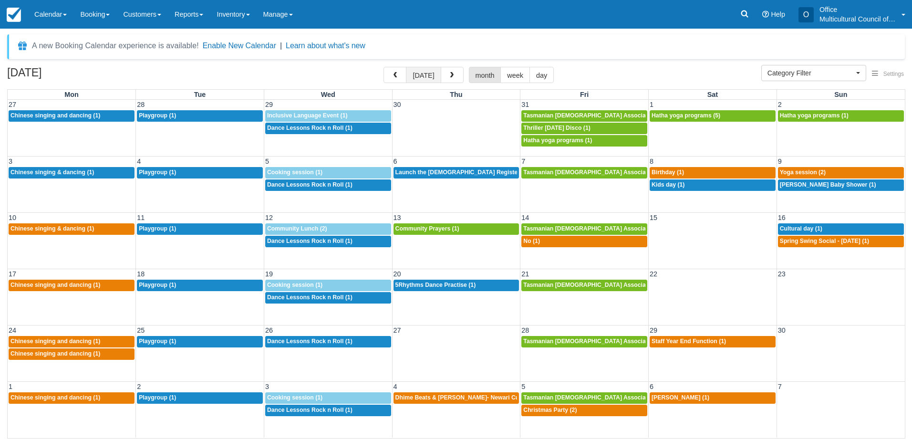
click at [423, 69] on button "[DATE]" at bounding box center [423, 75] width 35 height 16
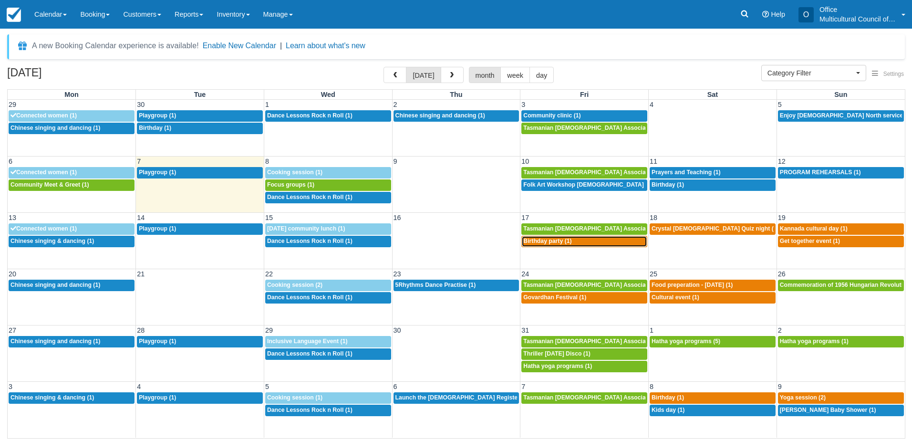
click at [563, 245] on div "6p Birthday party (1)" at bounding box center [584, 242] width 122 height 8
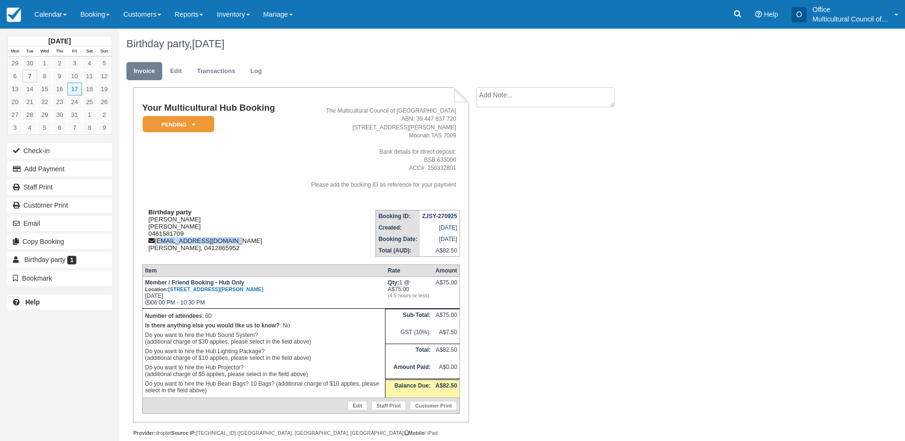
drag, startPoint x: 235, startPoint y: 241, endPoint x: 156, endPoint y: 243, distance: 79.2
click at [156, 243] on div "Birthday party [PERSON_NAME] [PERSON_NAME] 0461581709 [EMAIL_ADDRESS][DOMAIN_NA…" at bounding box center [216, 230] width 148 height 43
copy div "[EMAIL_ADDRESS][DOMAIN_NAME]"
click at [272, 219] on div "Birthday party [PERSON_NAME] [PERSON_NAME] 0461581709 [EMAIL_ADDRESS][DOMAIN_NA…" at bounding box center [216, 230] width 148 height 43
click at [504, 98] on textarea at bounding box center [545, 97] width 138 height 20
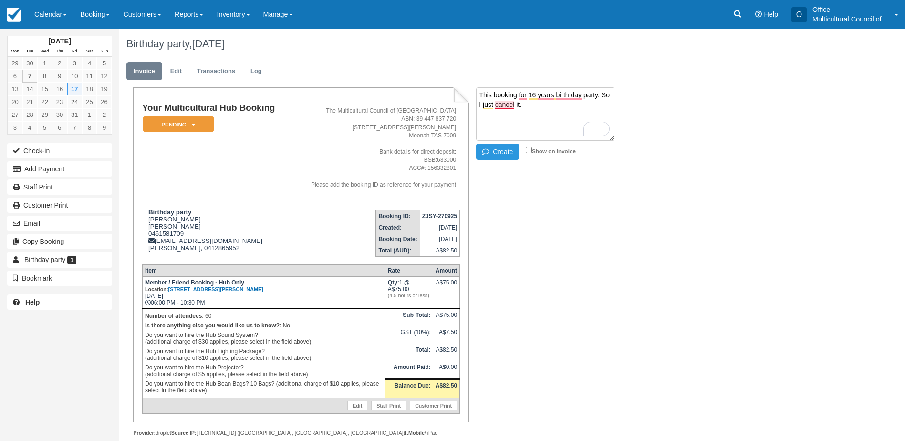
click at [502, 105] on textarea "This booking for 16 years birth day party. So I just cancel it." at bounding box center [545, 113] width 138 height 53
type textarea "This booking for 16 years birth day party. So I just canceled it."
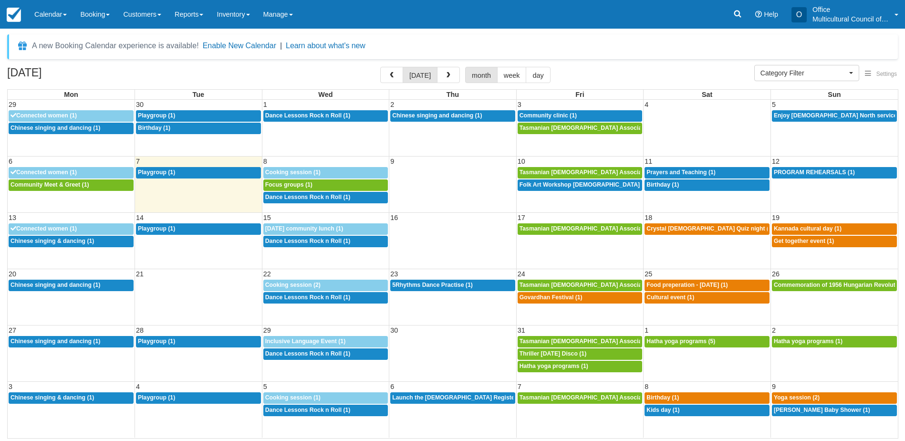
select select
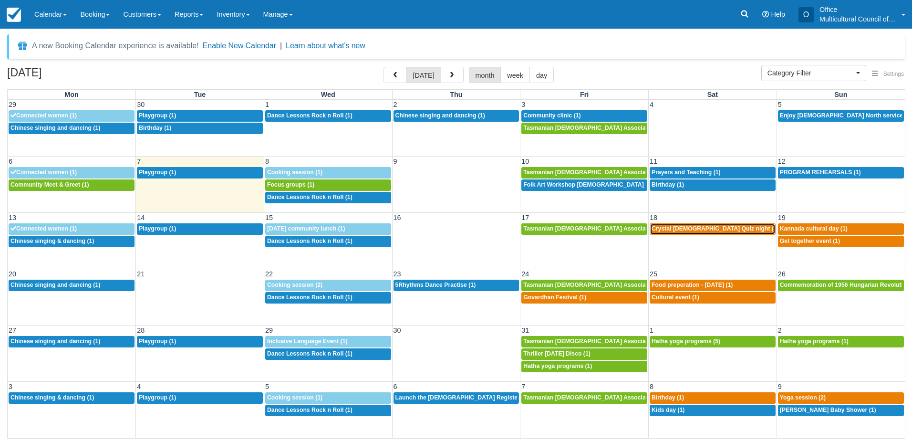
click at [673, 228] on span "Crystal [DEMOGRAPHIC_DATA] Quiz night (2)" at bounding box center [715, 228] width 127 height 7
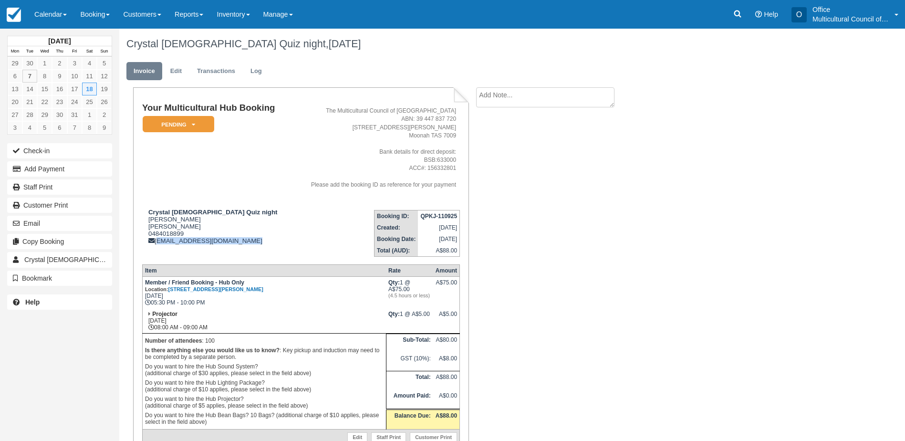
drag, startPoint x: 254, startPoint y: 241, endPoint x: 157, endPoint y: 246, distance: 98.0
click at [157, 246] on td "Crystal Queer Quiz night Tristan Williams Tristan Williams 0484018899 tristanwi…" at bounding box center [216, 229] width 149 height 54
copy div "tristanwilliams04@gmail.com"
click at [267, 201] on td "Your Multicultural Hub Booking Pending   Reserved Bond and deposit Paid Cancell…" at bounding box center [216, 152] width 149 height 99
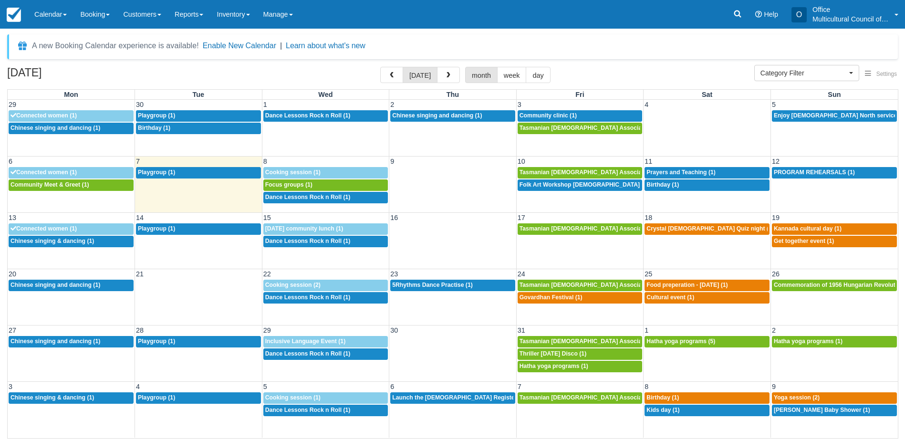
select select
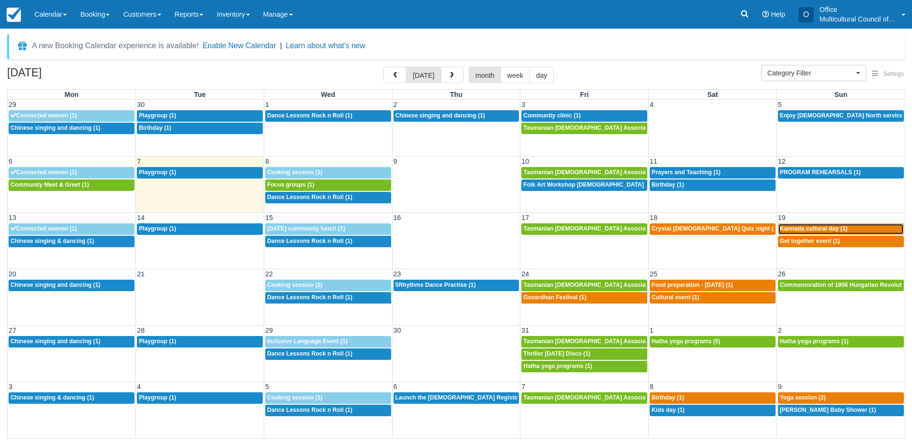
drag, startPoint x: 807, startPoint y: 228, endPoint x: 812, endPoint y: 236, distance: 10.1
click at [807, 228] on span "Kannada cultural day (1)" at bounding box center [814, 228] width 68 height 7
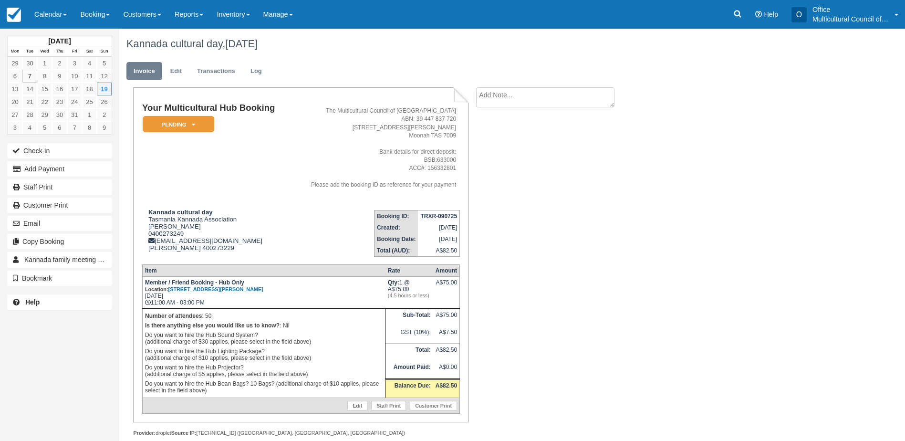
click at [506, 103] on textarea at bounding box center [545, 97] width 138 height 20
type textarea "did not pick up call"
click at [504, 148] on button "Create" at bounding box center [497, 152] width 43 height 16
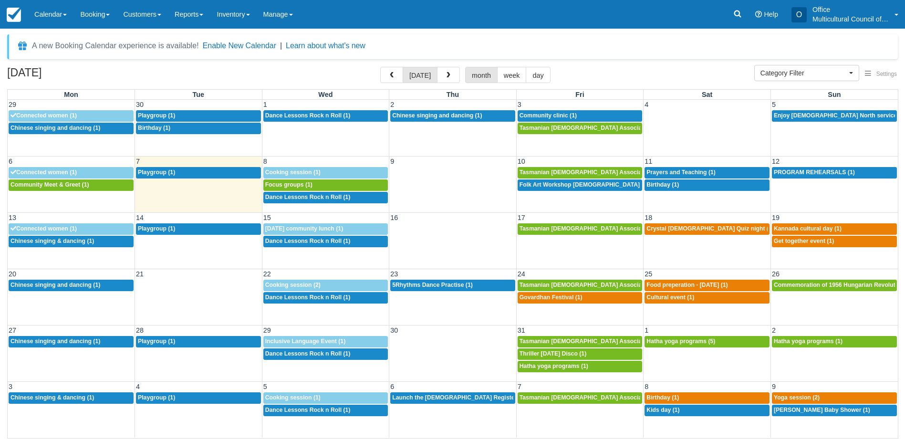
select select
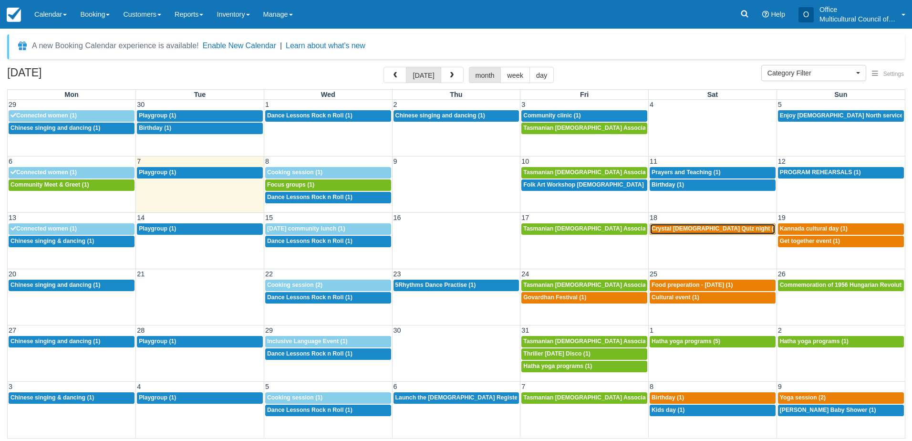
click at [705, 230] on span "Crystal [DEMOGRAPHIC_DATA] Quiz night (2)" at bounding box center [715, 228] width 127 height 7
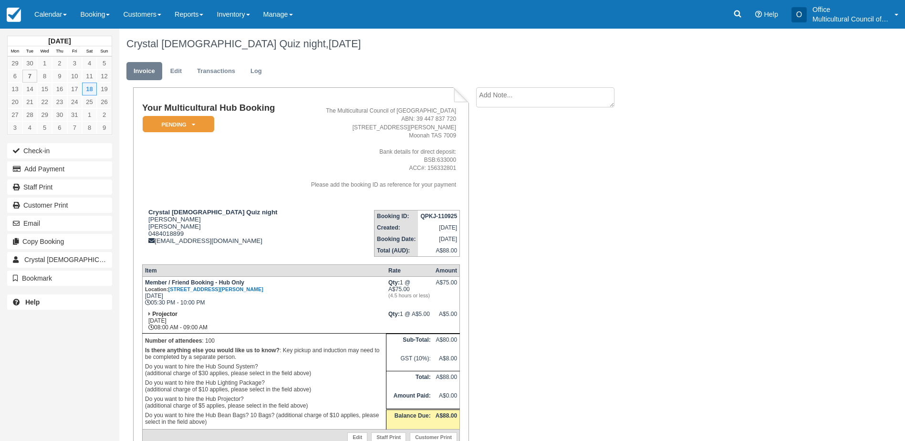
click at [511, 93] on textarea at bounding box center [545, 97] width 138 height 20
type textarea "did not pick up call"
click at [496, 157] on button "Create" at bounding box center [497, 152] width 43 height 16
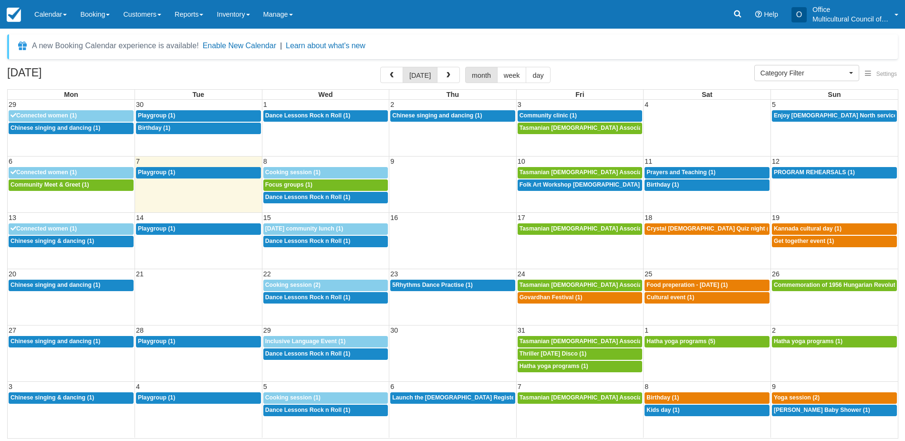
select select
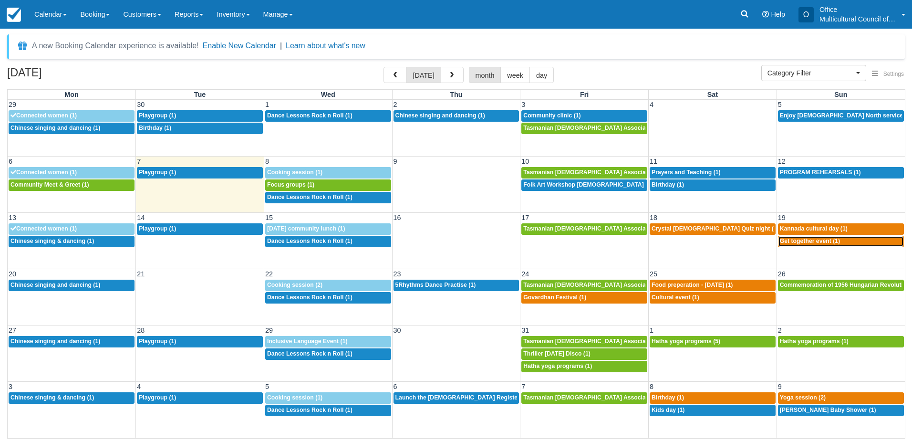
click at [798, 245] on div "3:30p Get together event (1)" at bounding box center [841, 242] width 122 height 8
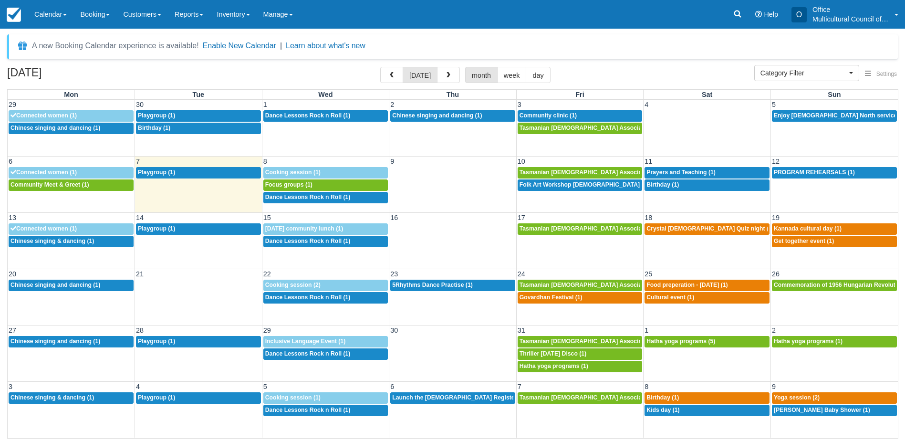
select select
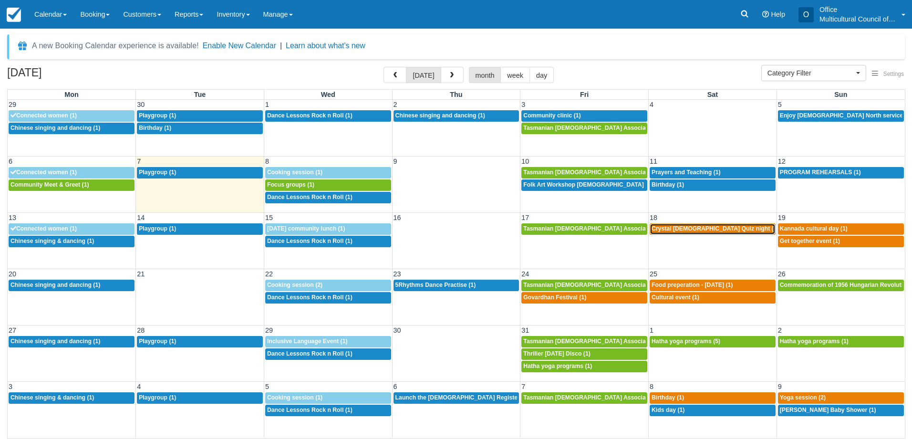
click at [683, 230] on span "Crystal Queer Quiz night (2)" at bounding box center [715, 228] width 127 height 7
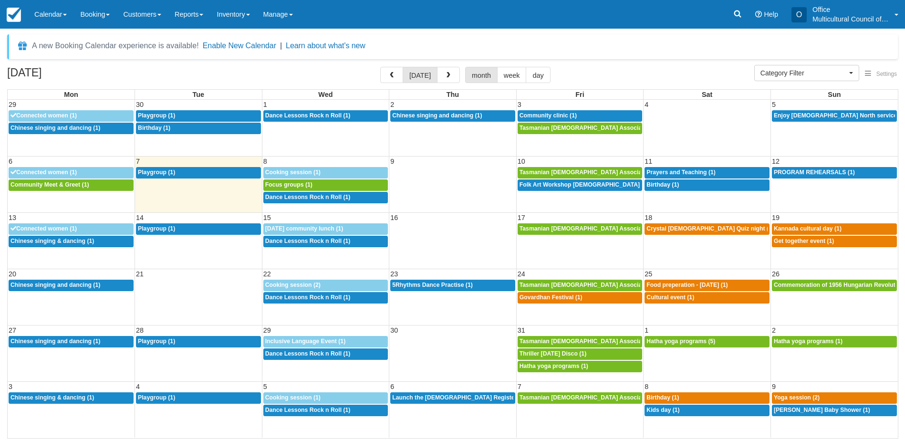
select select
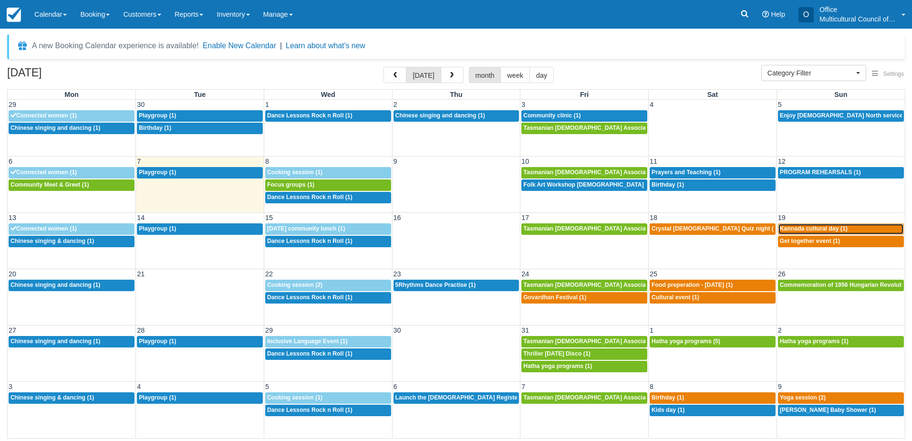
click at [792, 228] on span "Kannada cultural day (1)" at bounding box center [814, 228] width 68 height 7
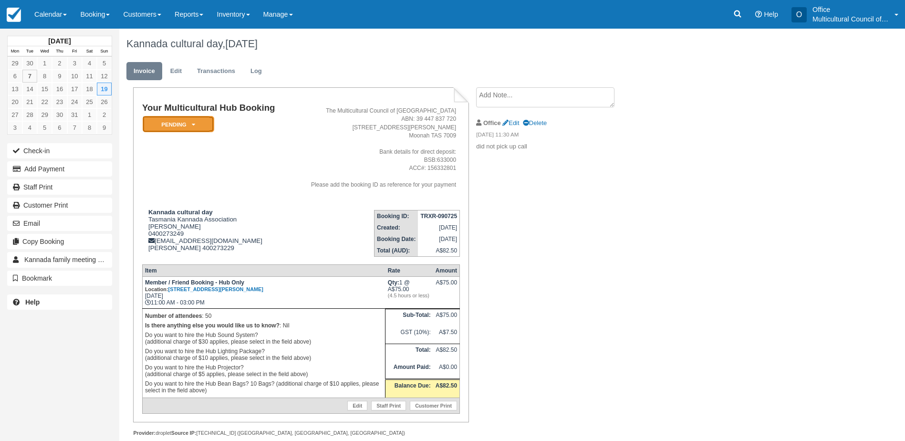
click at [193, 125] on icon at bounding box center [193, 125] width 3 height 6
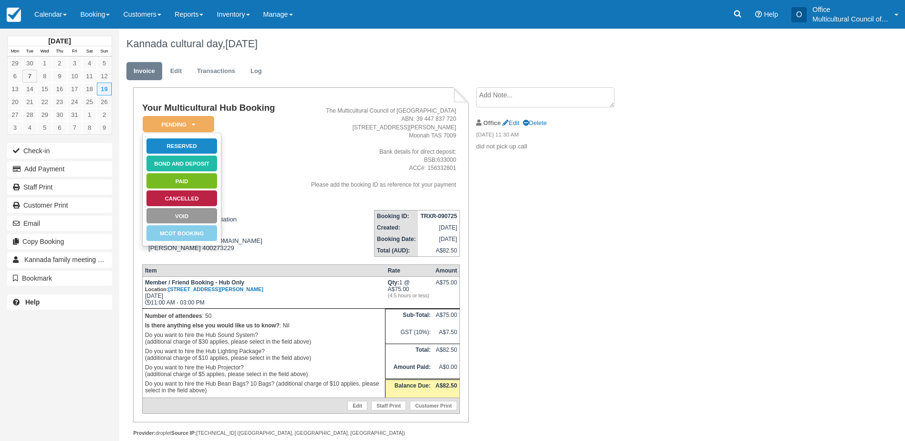
click at [248, 159] on td "Your Multicultural Hub Booking Pending   Reserved Bond and deposit Paid Cancell…" at bounding box center [216, 152] width 148 height 99
click at [258, 91] on div "Your Multicultural Hub Booking Pending   Reserved Bond and deposit Paid Cancell…" at bounding box center [300, 254] width 335 height 335
click at [49, 17] on link "Calendar" at bounding box center [51, 14] width 46 height 29
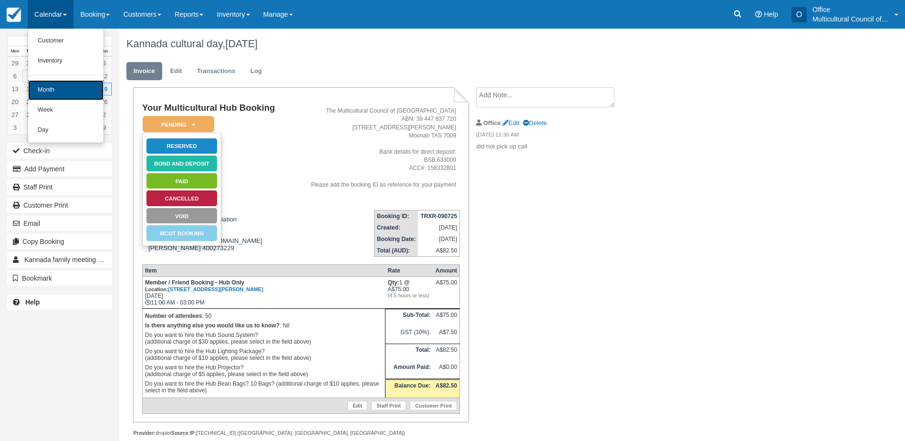
click at [67, 83] on link "Month" at bounding box center [65, 90] width 75 height 20
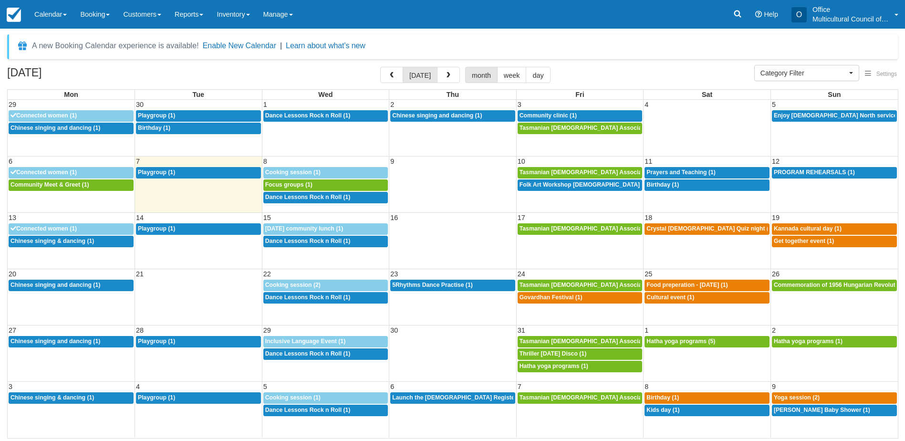
select select
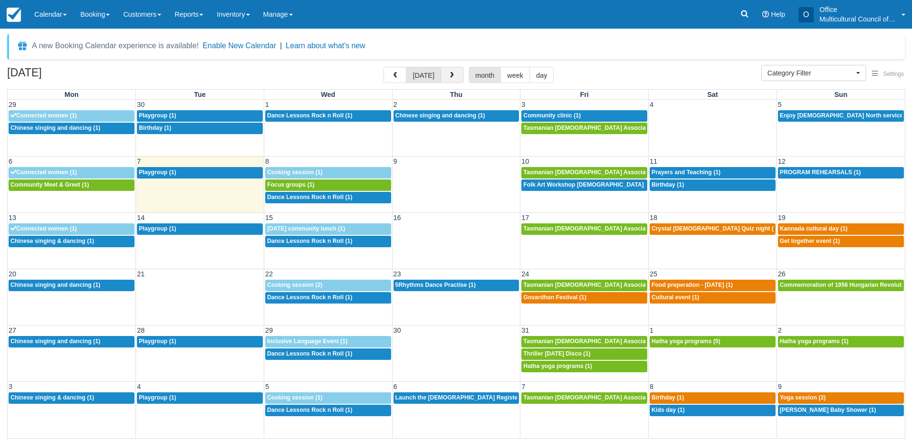
click at [445, 70] on button "button" at bounding box center [452, 75] width 23 height 16
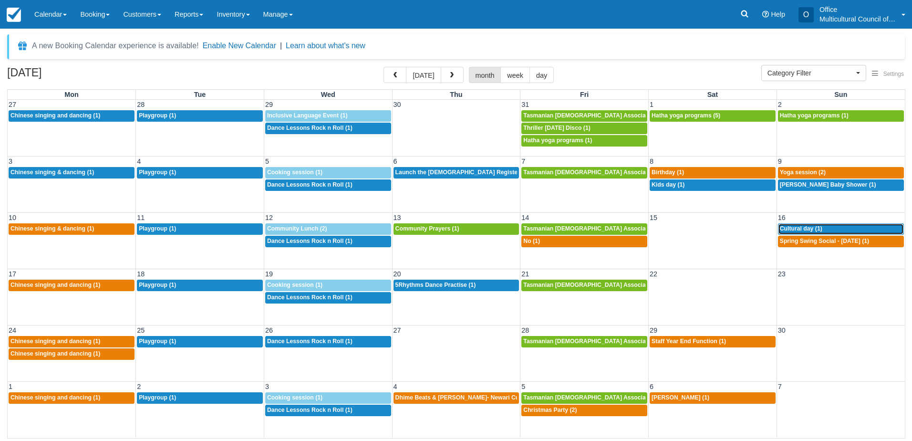
click at [796, 231] on span "Cultural day (1)" at bounding box center [801, 228] width 42 height 7
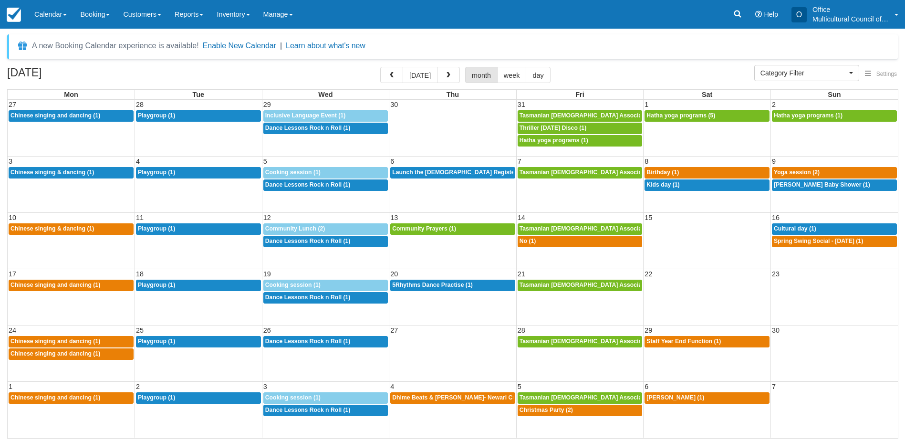
select select
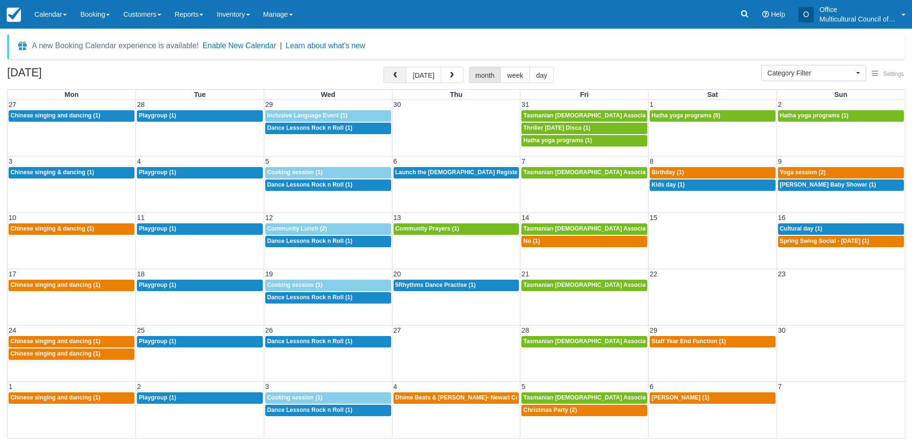
click at [398, 78] on span "button" at bounding box center [395, 75] width 7 height 7
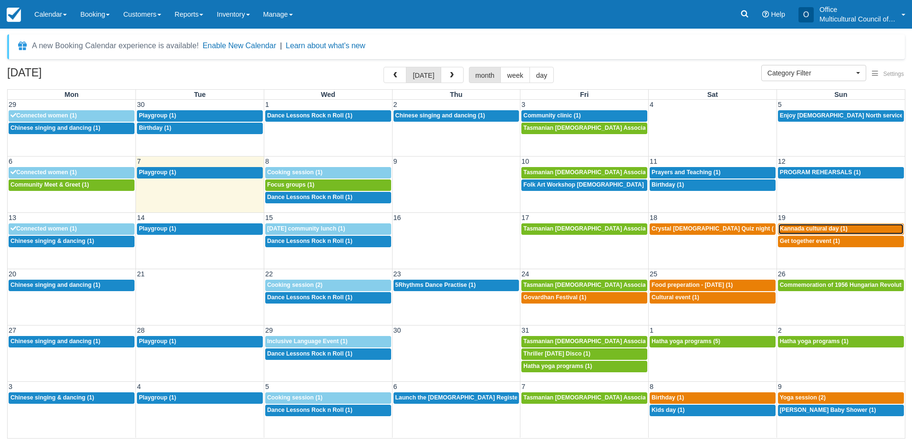
click at [794, 229] on span "Kannada cultural day (1)" at bounding box center [814, 228] width 68 height 7
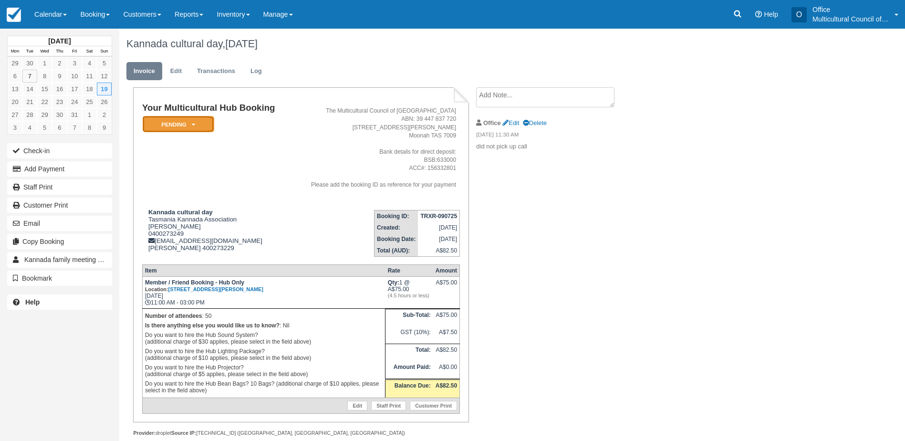
click at [190, 125] on em "Pending" at bounding box center [179, 124] width 72 height 17
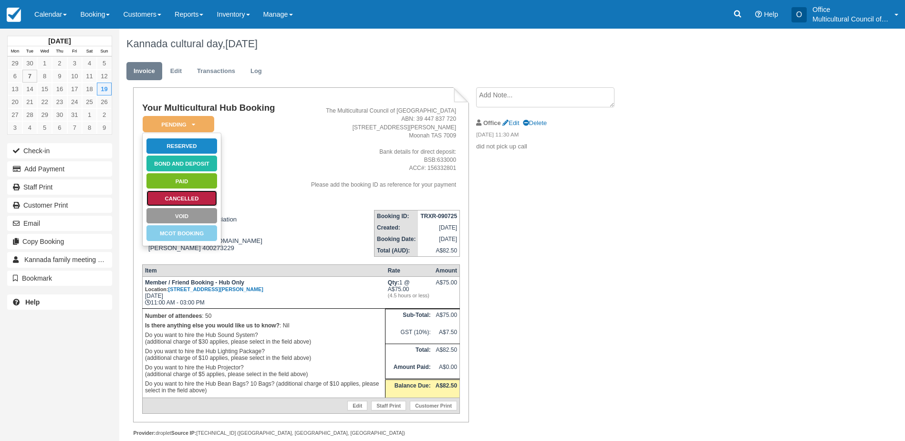
click at [190, 199] on link "Cancelled" at bounding box center [182, 198] width 72 height 17
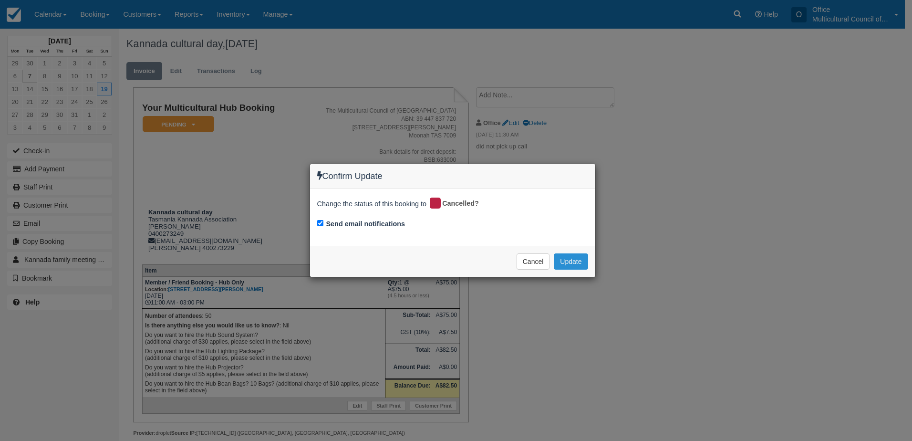
click at [566, 265] on button "Update" at bounding box center [571, 261] width 34 height 16
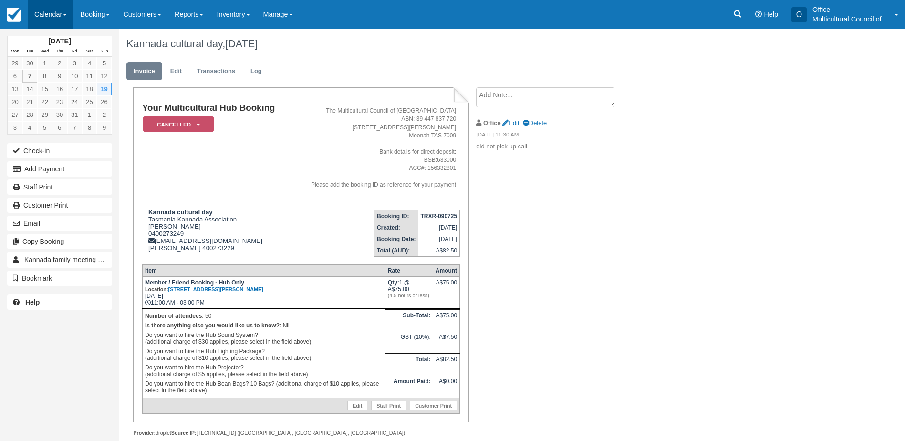
click at [38, 14] on link "Calendar" at bounding box center [51, 14] width 46 height 29
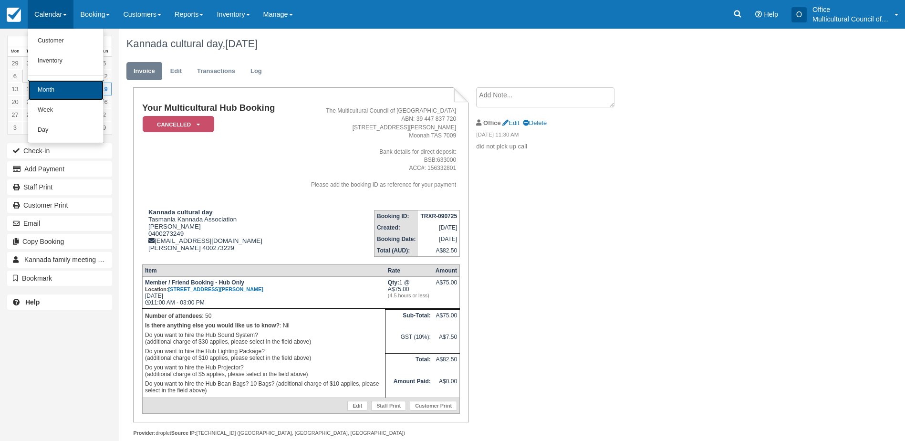
click at [71, 97] on link "Month" at bounding box center [65, 90] width 75 height 20
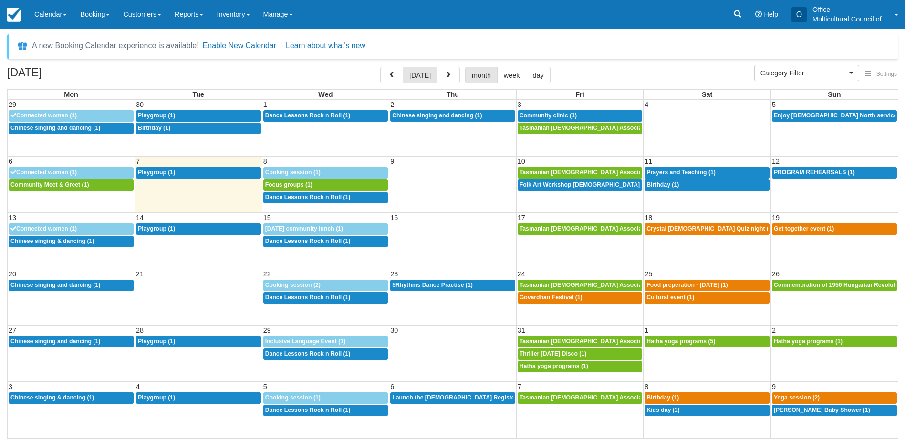
select select
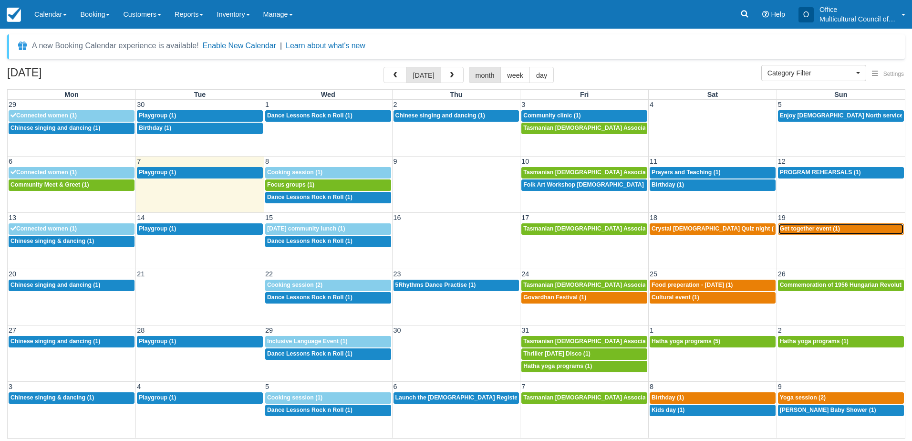
click at [794, 230] on span "Get together event (1)" at bounding box center [810, 228] width 60 height 7
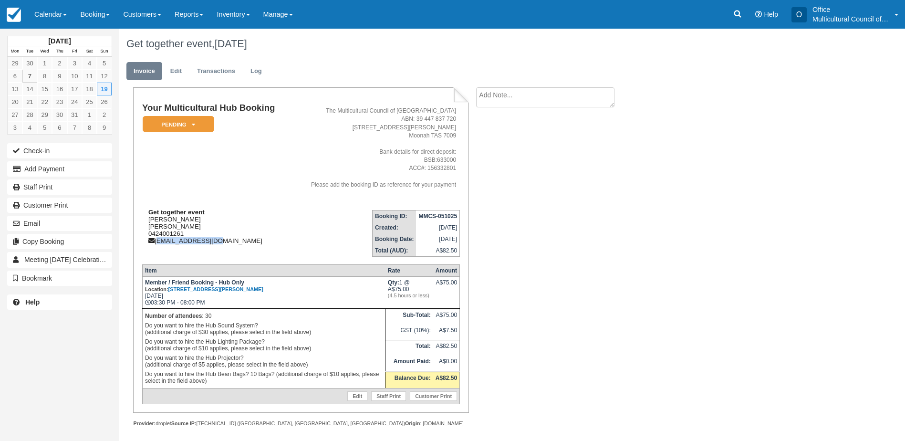
drag, startPoint x: 221, startPoint y: 240, endPoint x: 157, endPoint y: 241, distance: 63.9
click at [157, 241] on div "Get together event [PERSON_NAME] Vijaya Egambaranadhan 0424001261 [EMAIL_ADDRES…" at bounding box center [216, 227] width 148 height 36
copy div "[EMAIL_ADDRESS][DOMAIN_NAME]"
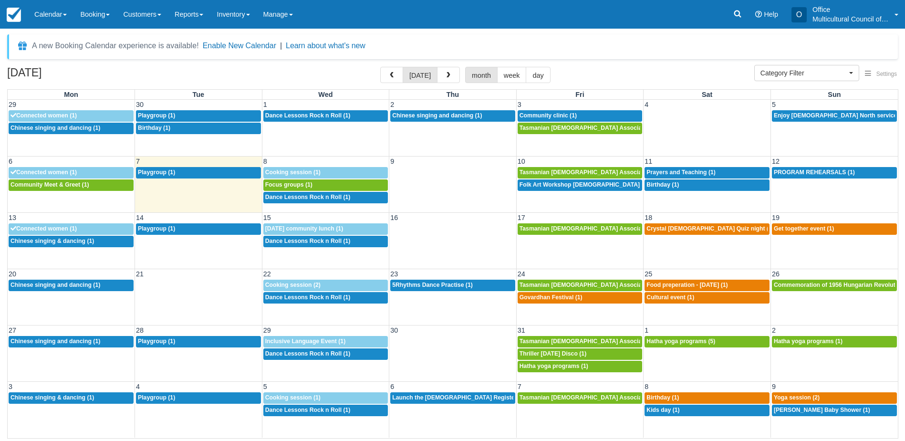
select select
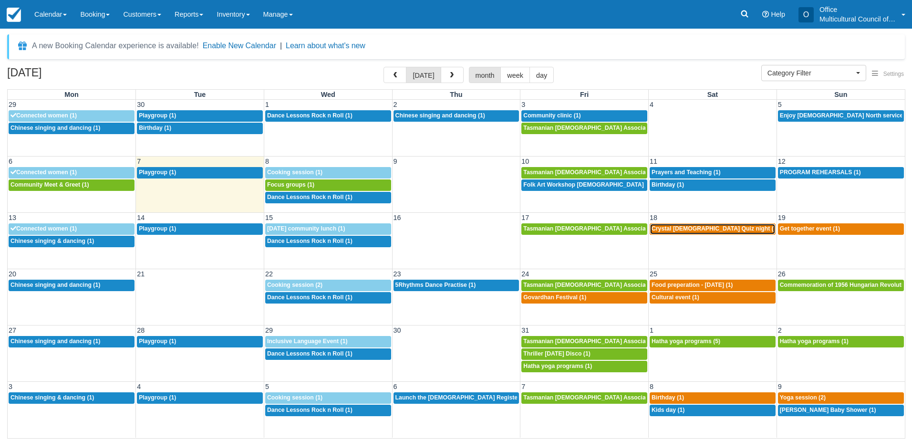
click at [717, 227] on span "Crystal Queer Quiz night (2)" at bounding box center [715, 228] width 127 height 7
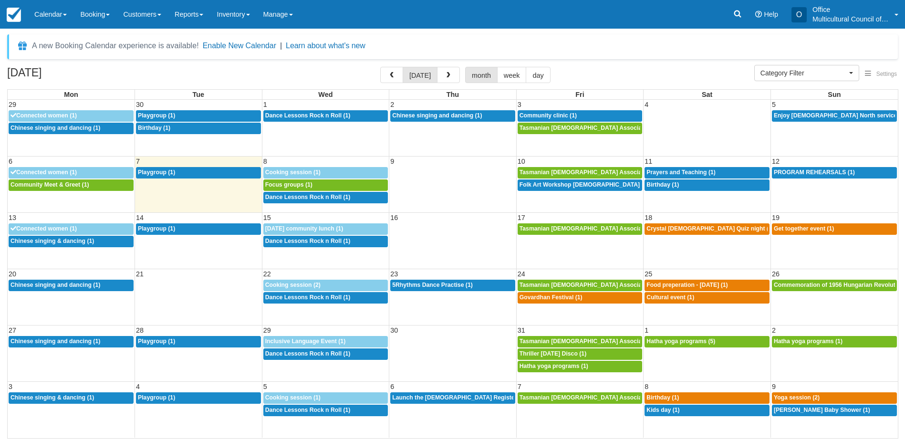
select select
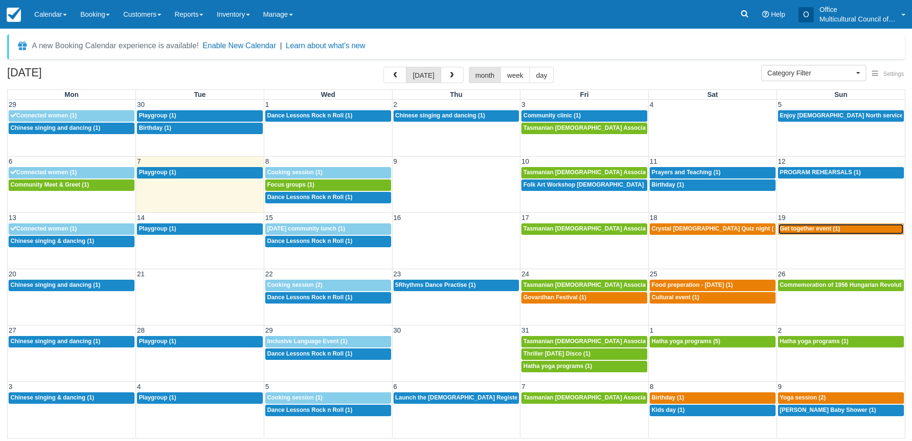
click at [791, 231] on span "Get together event (1)" at bounding box center [810, 228] width 60 height 7
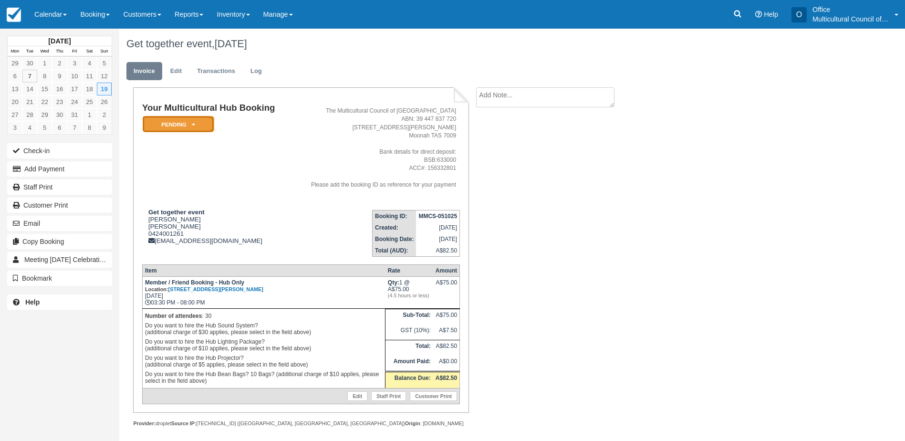
click at [193, 125] on icon at bounding box center [193, 125] width 3 height 6
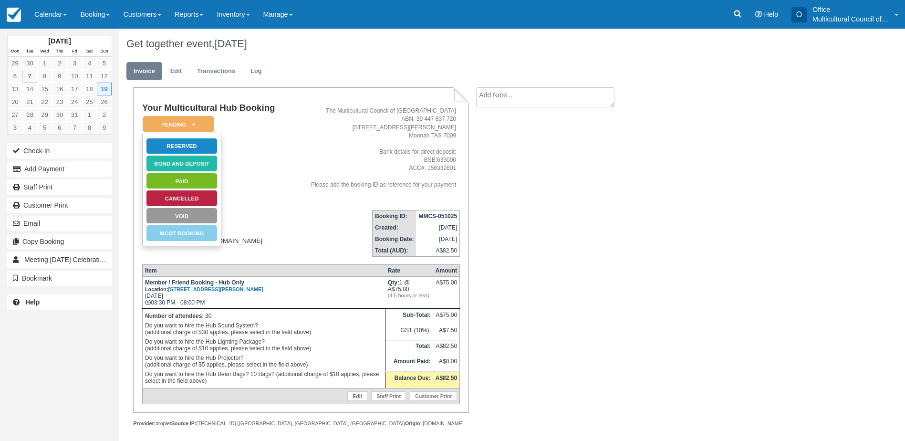
click at [261, 139] on td "Your Multicultural Hub Booking Pending   Reserved Bond and deposit Paid Cancell…" at bounding box center [216, 152] width 148 height 99
click at [266, 200] on td "Your Multicultural Hub Booking Pending   Reserved Bond and deposit Paid Cancell…" at bounding box center [216, 152] width 148 height 99
click at [202, 120] on em "Pending" at bounding box center [179, 124] width 72 height 17
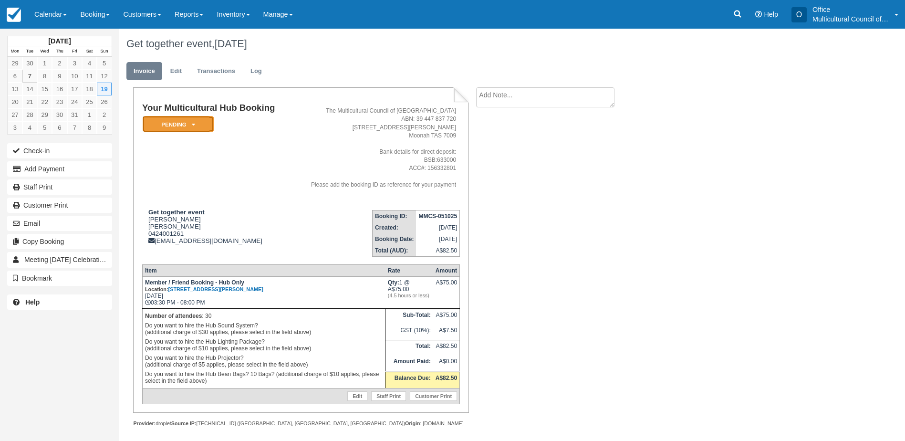
click at [192, 123] on icon at bounding box center [193, 125] width 3 height 6
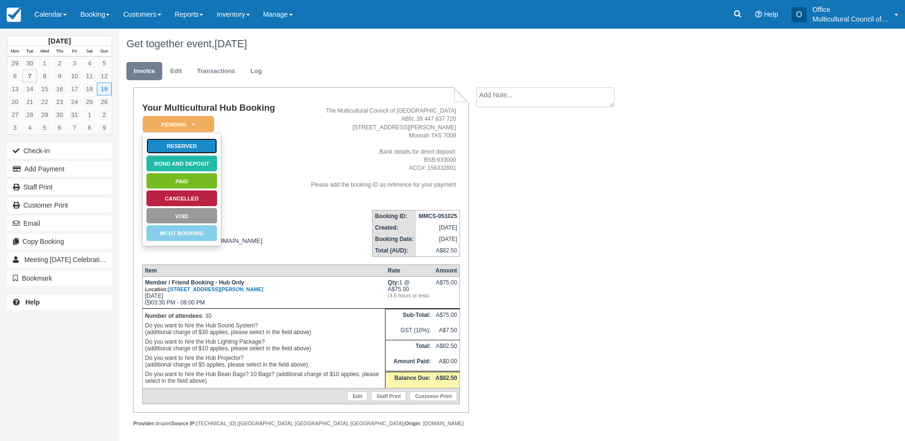
click at [208, 145] on link "Reserved" at bounding box center [182, 146] width 72 height 17
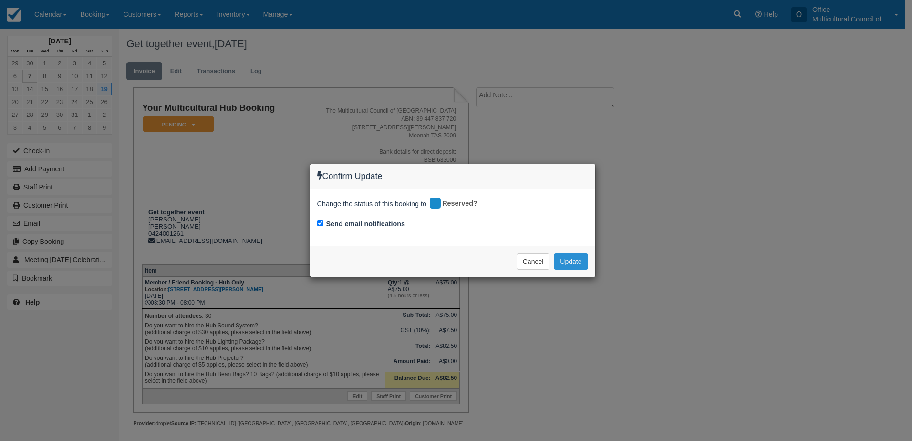
click at [569, 261] on button "Update" at bounding box center [571, 261] width 34 height 16
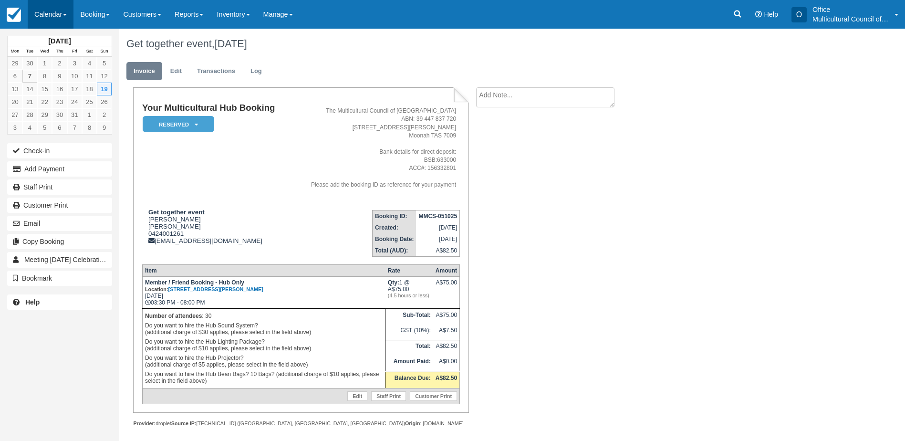
click at [53, 18] on link "Calendar" at bounding box center [51, 14] width 46 height 29
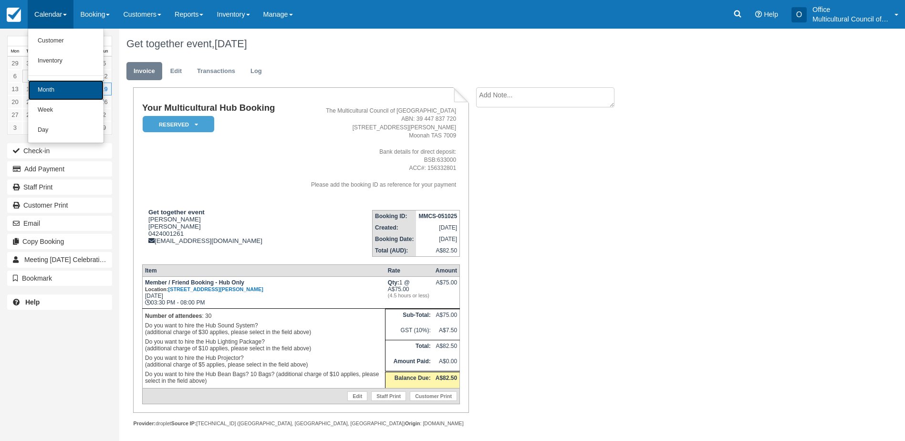
click at [72, 82] on link "Month" at bounding box center [65, 90] width 75 height 20
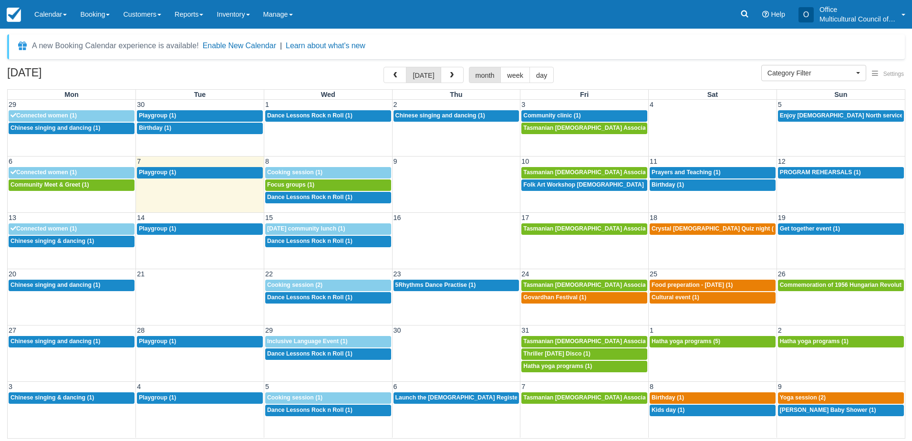
select select
click at [696, 284] on span "Food preperation - [DATE] (1)" at bounding box center [692, 285] width 81 height 7
